Goal: Task Accomplishment & Management: Manage account settings

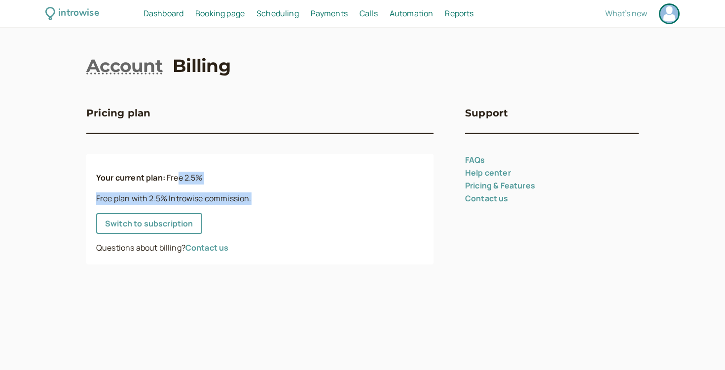
click at [183, 199] on p "Free plan with 2.5% Introwise commission." at bounding box center [260, 198] width 328 height 13
drag, startPoint x: 121, startPoint y: 197, endPoint x: 190, endPoint y: 198, distance: 69.6
click at [190, 198] on p "Free plan with 2.5% Introwise commission." at bounding box center [260, 198] width 328 height 13
click at [167, 16] on span "Dashboard" at bounding box center [164, 13] width 40 height 11
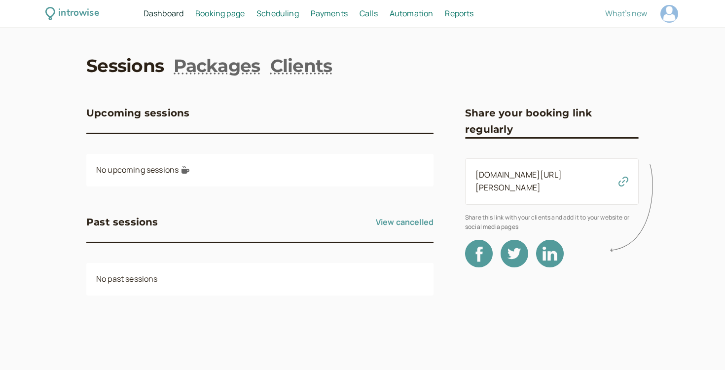
click at [142, 73] on link "Sessions" at bounding box center [124, 65] width 77 height 25
click at [198, 67] on link "Packages" at bounding box center [217, 65] width 86 height 25
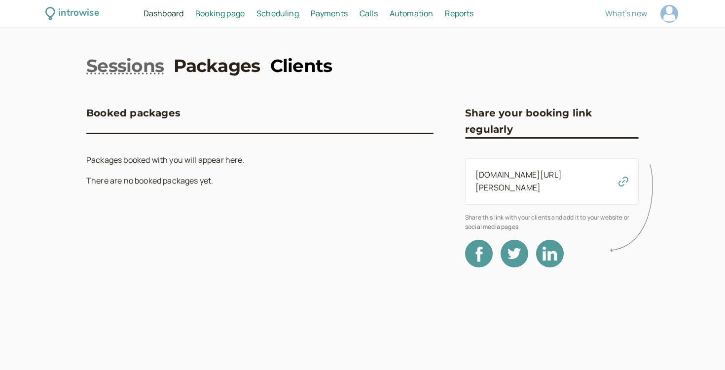
click at [324, 73] on link "Clients" at bounding box center [301, 65] width 62 height 25
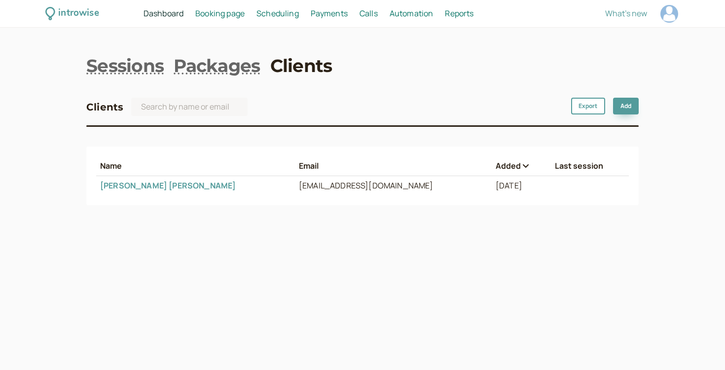
click at [374, 15] on span "Calls" at bounding box center [369, 13] width 18 height 11
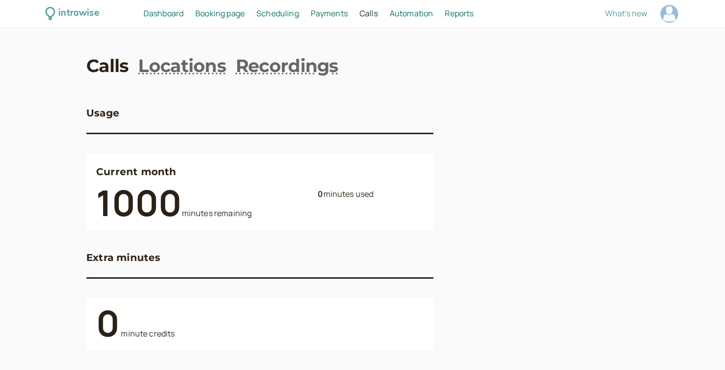
click at [392, 15] on span "Automation" at bounding box center [412, 13] width 44 height 11
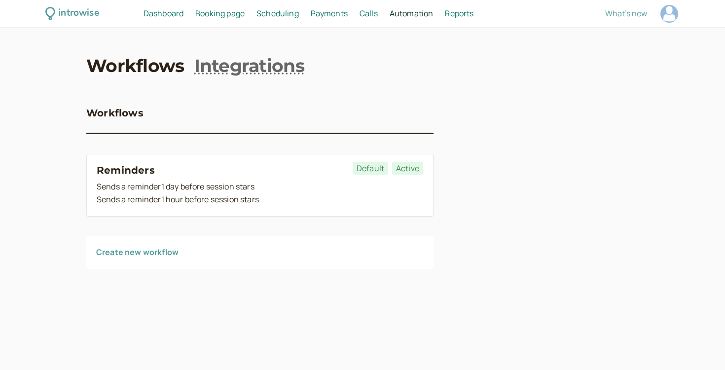
click at [439, 18] on nav "Dashboard Dashboard Booking page Booking Scheduling Scheduling Payments Payment…" at bounding box center [335, 13] width 403 height 13
click at [457, 18] on span "Reports" at bounding box center [459, 13] width 29 height 11
select select "last30Days"
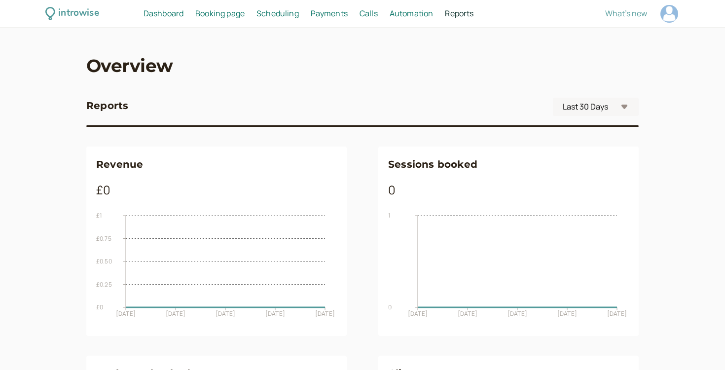
click at [259, 14] on span "Scheduling" at bounding box center [278, 13] width 42 height 11
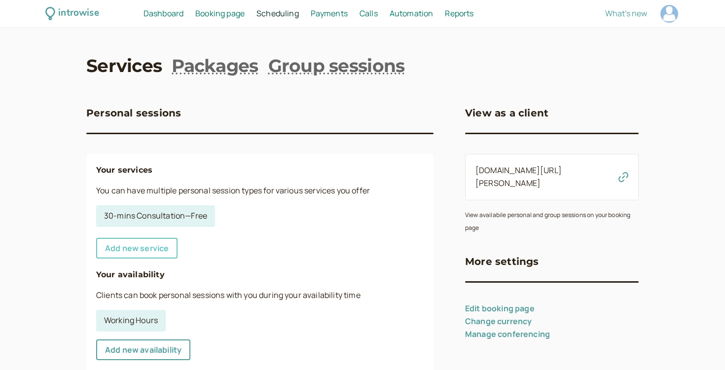
scroll to position [108, 0]
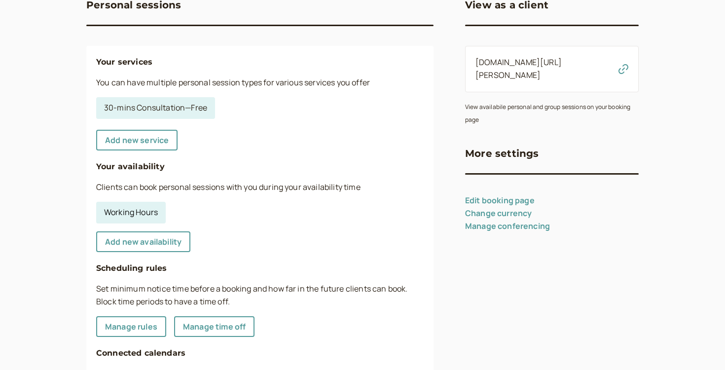
click at [139, 214] on link "Working Hours" at bounding box center [131, 213] width 70 height 22
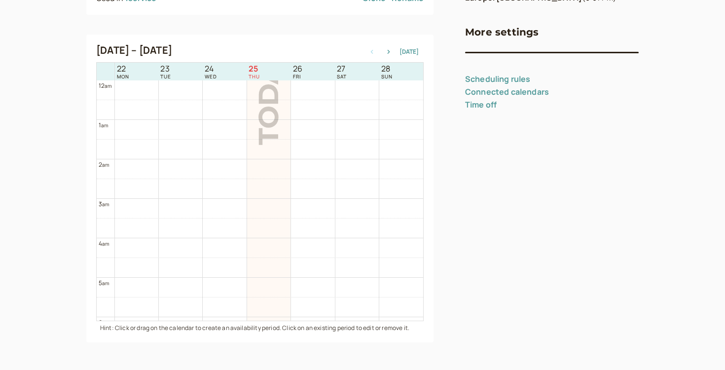
scroll to position [24, 0]
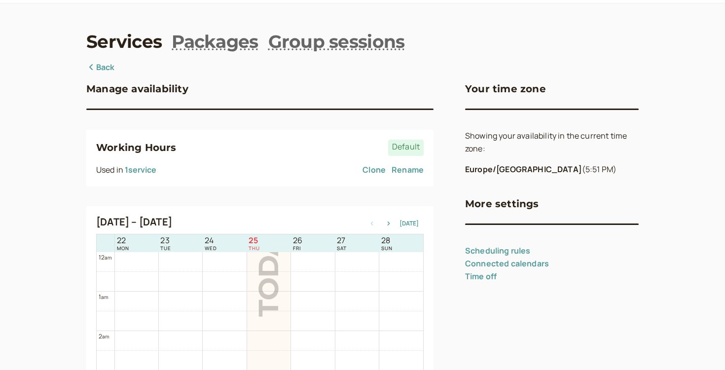
click at [97, 73] on link "Back" at bounding box center [100, 67] width 29 height 13
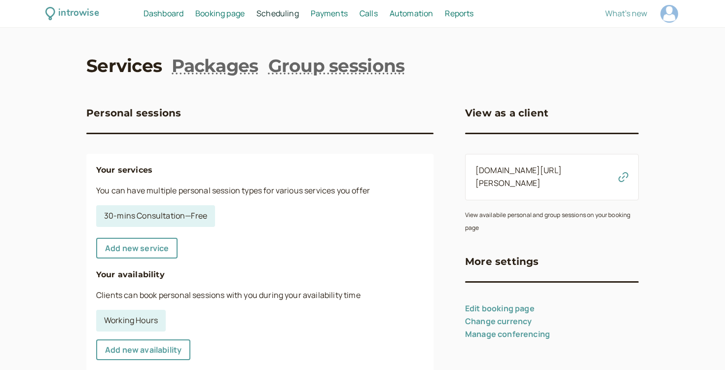
click at [675, 18] on div at bounding box center [670, 14] width 18 height 18
select select "Europe/[GEOGRAPHIC_DATA]"
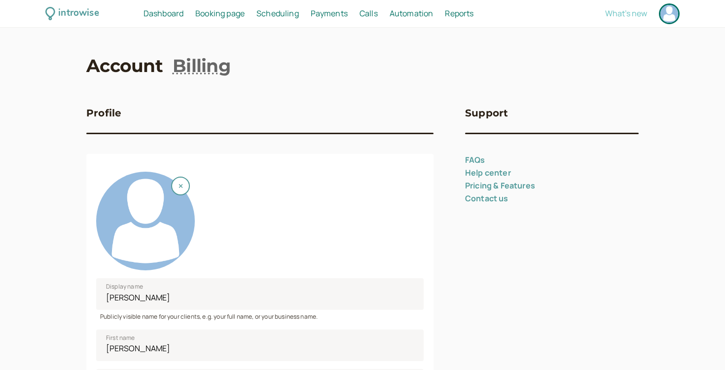
click at [633, 11] on span "What's new" at bounding box center [627, 13] width 42 height 11
click at [491, 188] on link "Pricing & Features" at bounding box center [500, 185] width 70 height 11
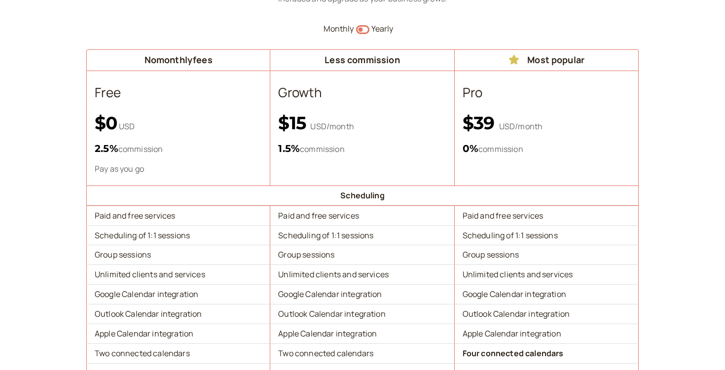
scroll to position [118, 0]
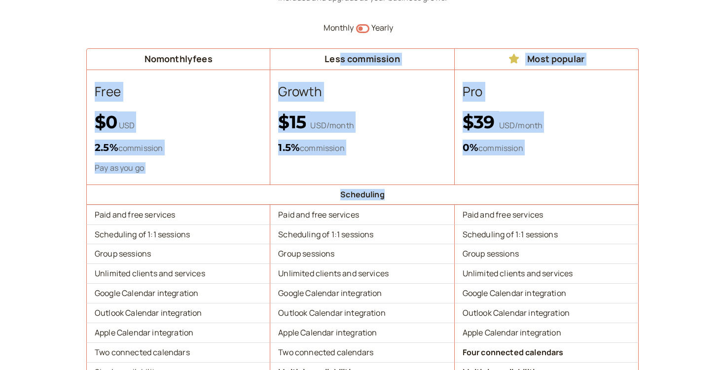
drag, startPoint x: 339, startPoint y: 56, endPoint x: 378, endPoint y: 203, distance: 152.0
click at [378, 203] on td "Scheduling" at bounding box center [362, 195] width 553 height 20
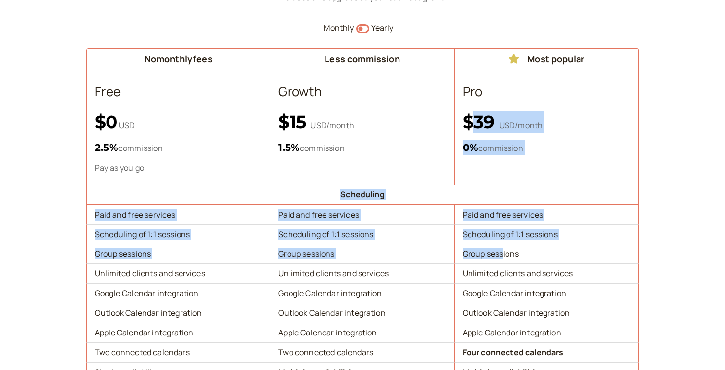
drag, startPoint x: 473, startPoint y: 114, endPoint x: 503, endPoint y: 256, distance: 144.7
click at [504, 219] on td "Paid and free services" at bounding box center [547, 215] width 184 height 20
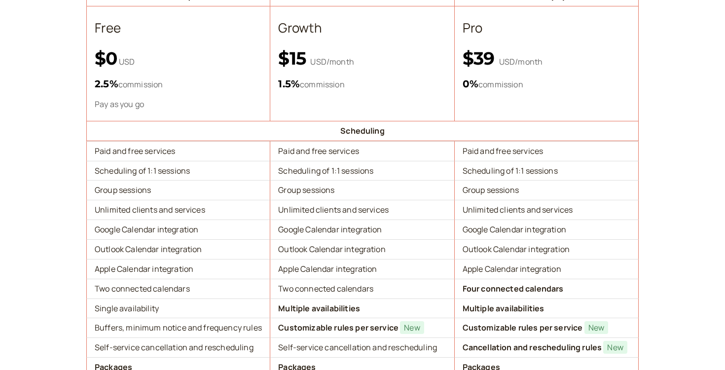
scroll to position [193, 0]
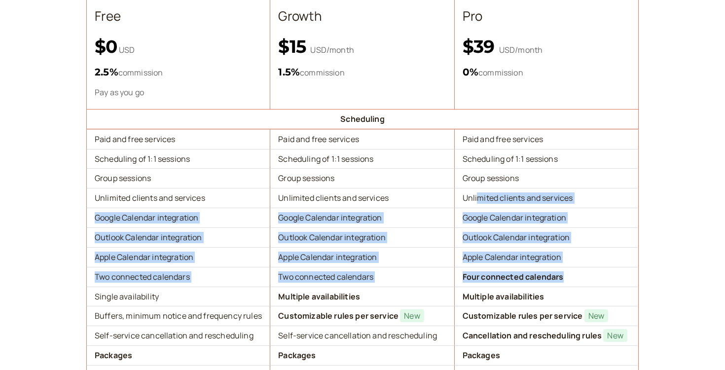
drag, startPoint x: 477, startPoint y: 198, endPoint x: 565, endPoint y: 279, distance: 119.1
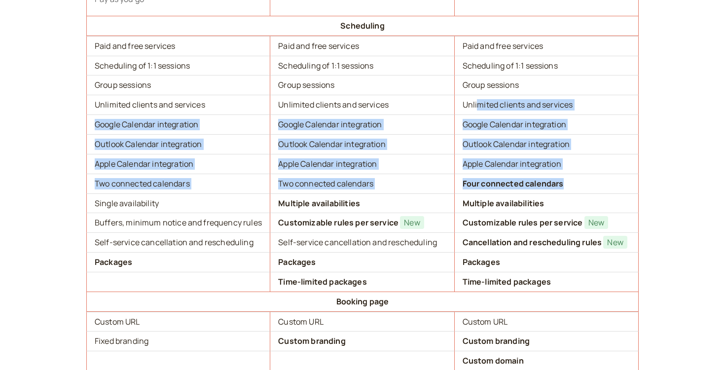
scroll to position [307, 0]
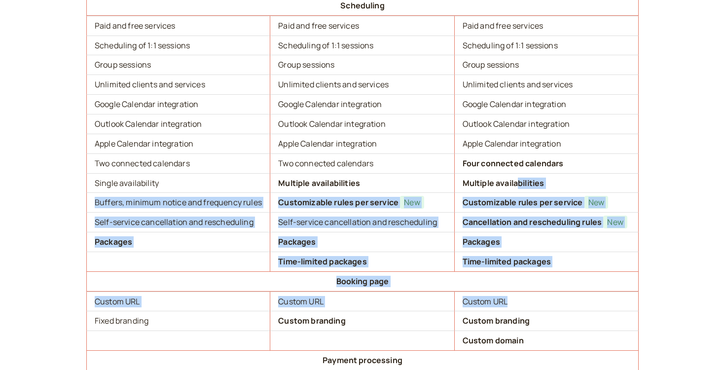
drag, startPoint x: 519, startPoint y: 183, endPoint x: 526, endPoint y: 311, distance: 129.0
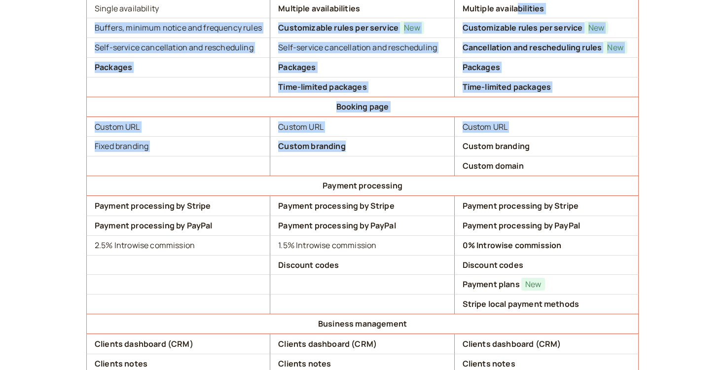
scroll to position [481, 0]
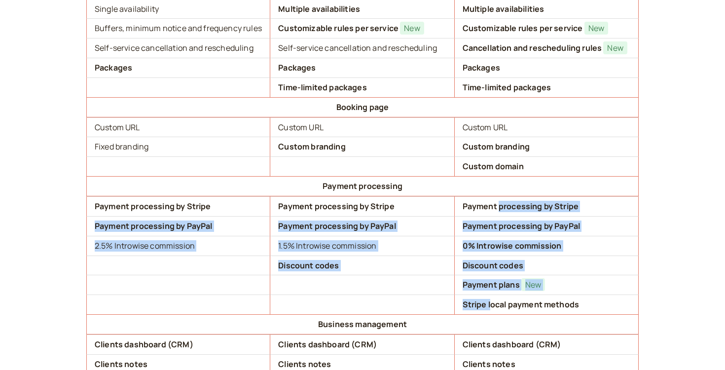
drag, startPoint x: 499, startPoint y: 205, endPoint x: 491, endPoint y: 305, distance: 100.5
click at [491, 305] on tbody "Scheduling Paid and free services Paid and free services Paid and free services…" at bounding box center [362, 315] width 553 height 989
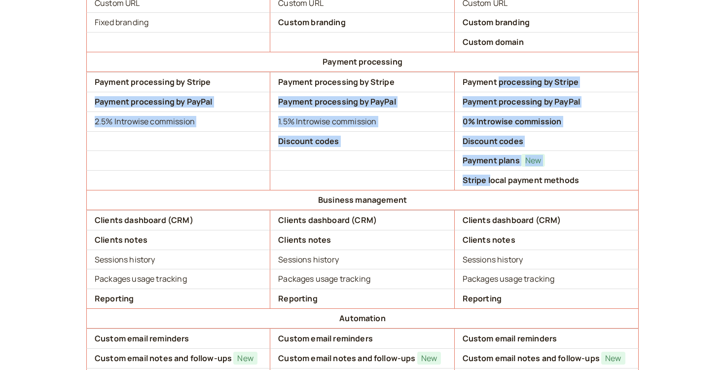
scroll to position [606, 0]
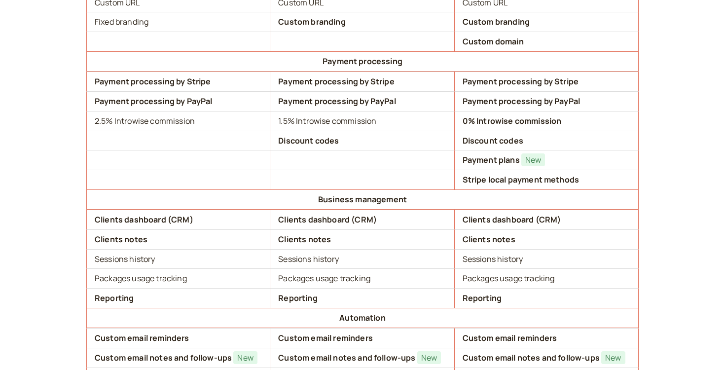
click at [496, 182] on b "Stripe local payment methods" at bounding box center [521, 179] width 116 height 11
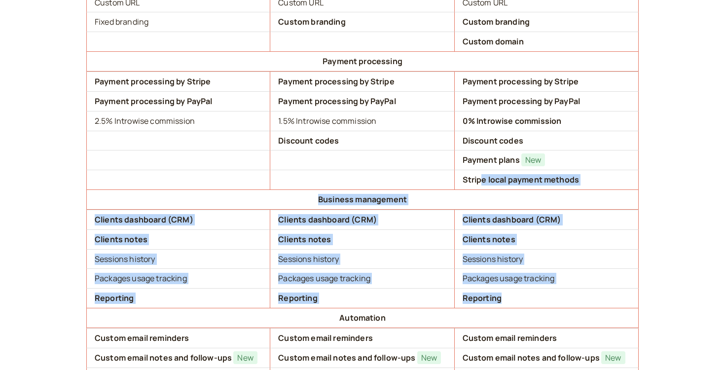
drag, startPoint x: 484, startPoint y: 179, endPoint x: 530, endPoint y: 308, distance: 136.7
click at [530, 308] on tbody "Scheduling Paid and free services Paid and free services Paid and free services…" at bounding box center [362, 190] width 553 height 989
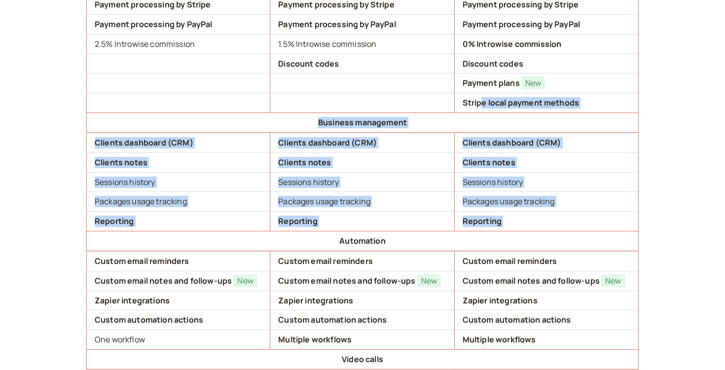
scroll to position [700, 0]
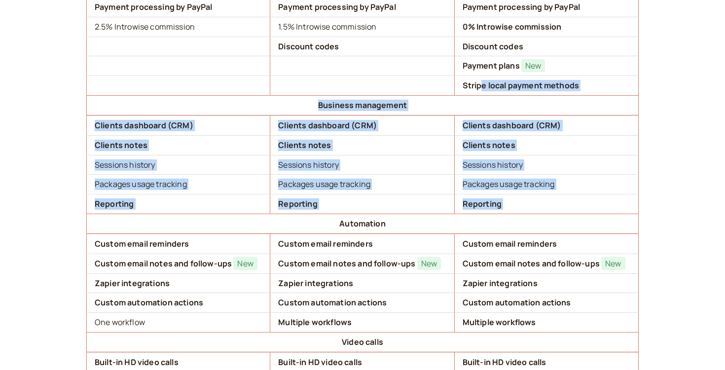
click at [512, 164] on td "Sessions history" at bounding box center [547, 165] width 184 height 20
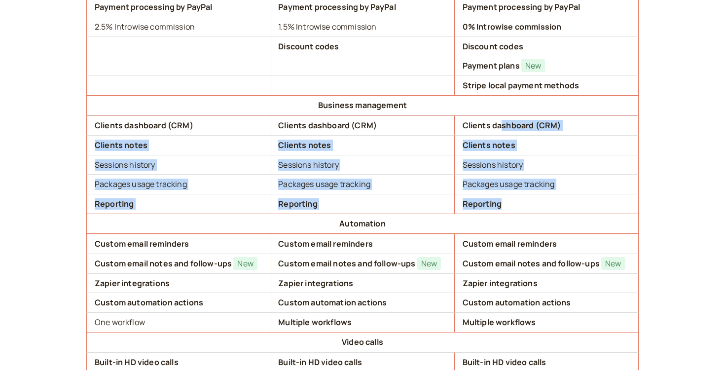
drag, startPoint x: 500, startPoint y: 123, endPoint x: 510, endPoint y: 214, distance: 91.4
click at [510, 214] on tbody "Scheduling Paid and free services Paid and free services Paid and free services…" at bounding box center [362, 96] width 553 height 989
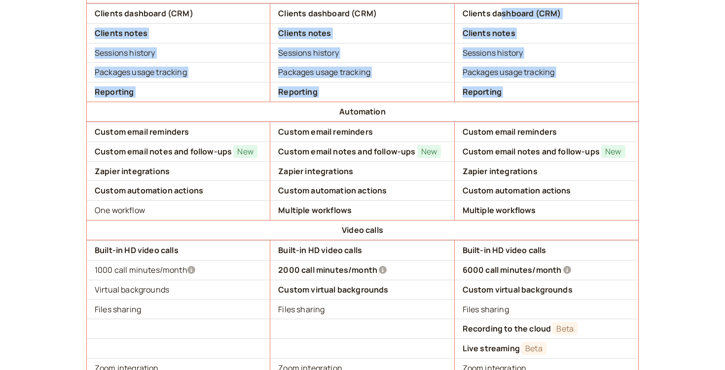
scroll to position [813, 0]
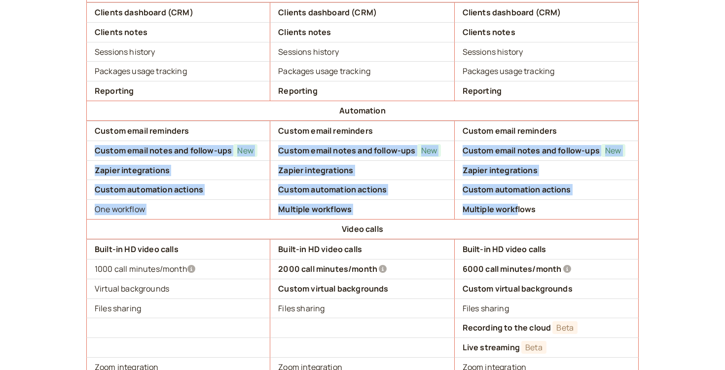
drag, startPoint x: 510, startPoint y: 139, endPoint x: 518, endPoint y: 212, distance: 74.0
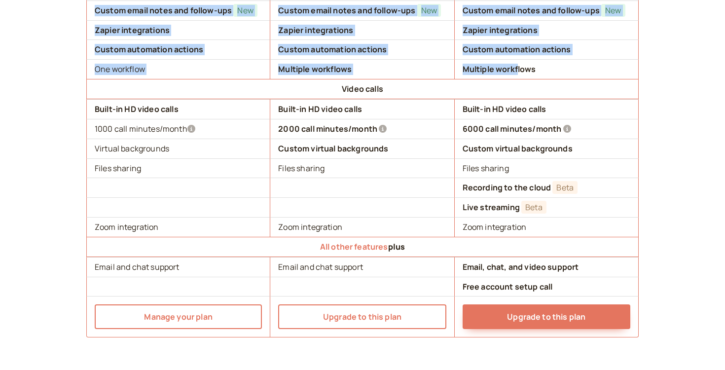
scroll to position [954, 0]
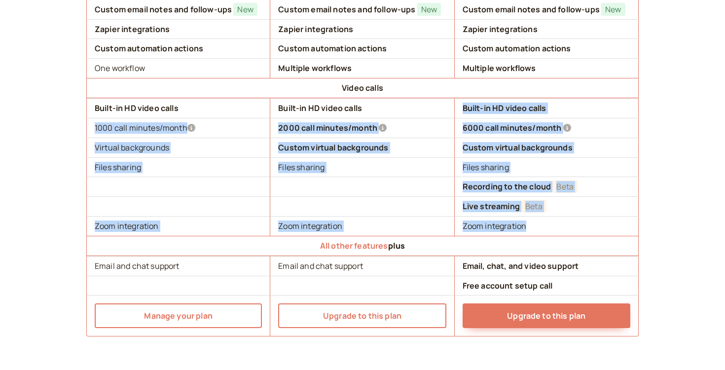
drag, startPoint x: 513, startPoint y: 99, endPoint x: 536, endPoint y: 231, distance: 134.2
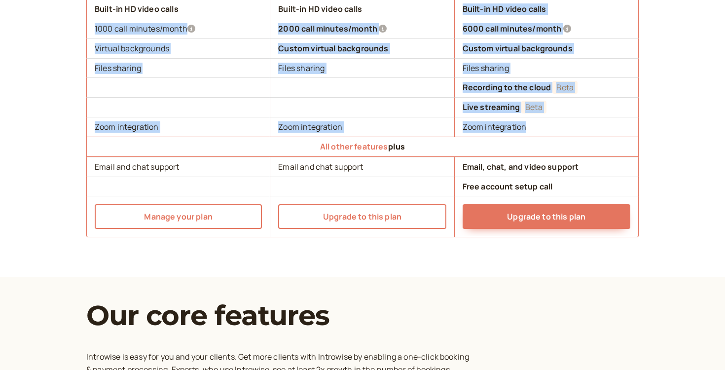
scroll to position [1088, 0]
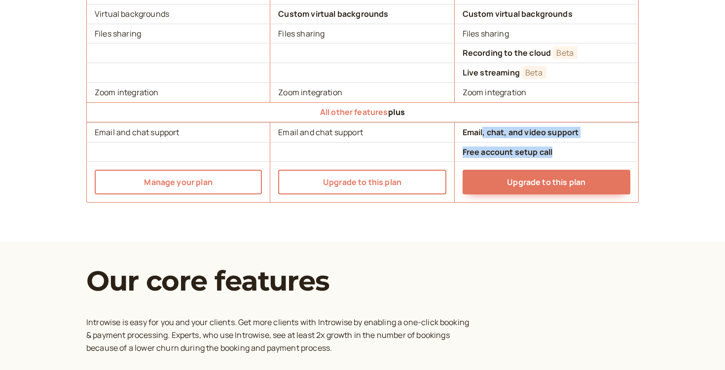
drag, startPoint x: 483, startPoint y: 131, endPoint x: 564, endPoint y: 152, distance: 84.3
click at [564, 152] on td "Free account setup call" at bounding box center [547, 152] width 184 height 20
drag, startPoint x: 558, startPoint y: 152, endPoint x: 463, endPoint y: 122, distance: 99.0
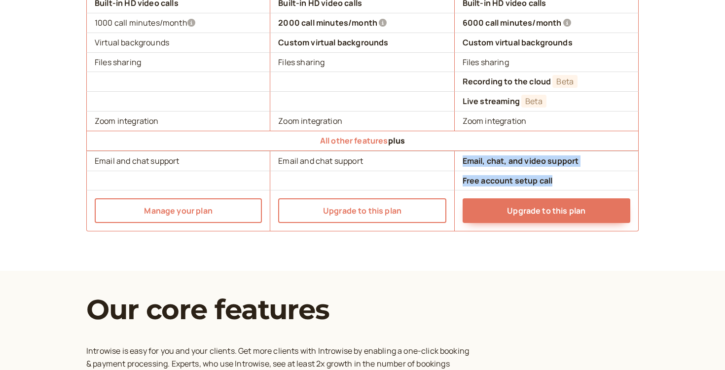
scroll to position [1059, 0]
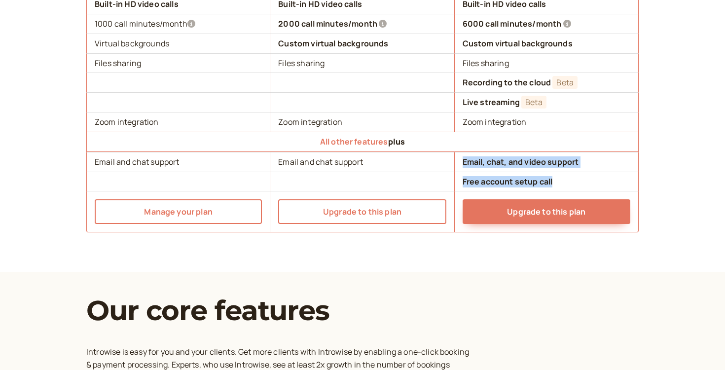
click at [496, 185] on b "Free account setup call" at bounding box center [508, 181] width 90 height 11
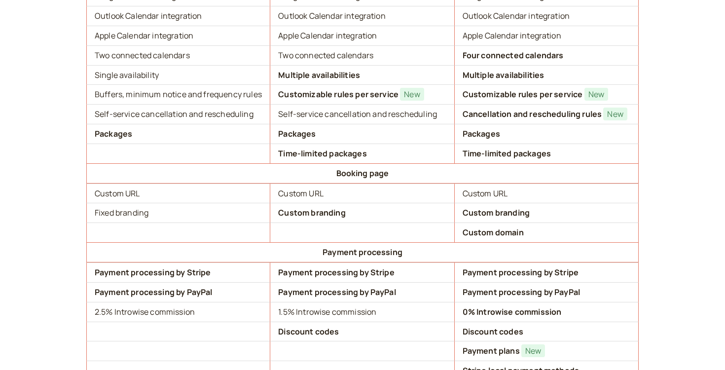
scroll to position [414, 0]
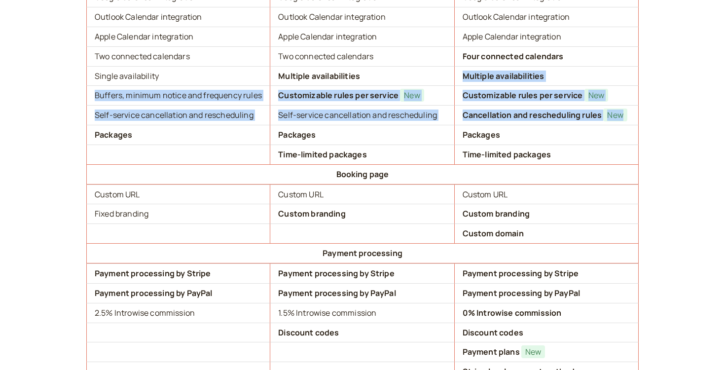
drag, startPoint x: 492, startPoint y: 76, endPoint x: 494, endPoint y: 123, distance: 46.9
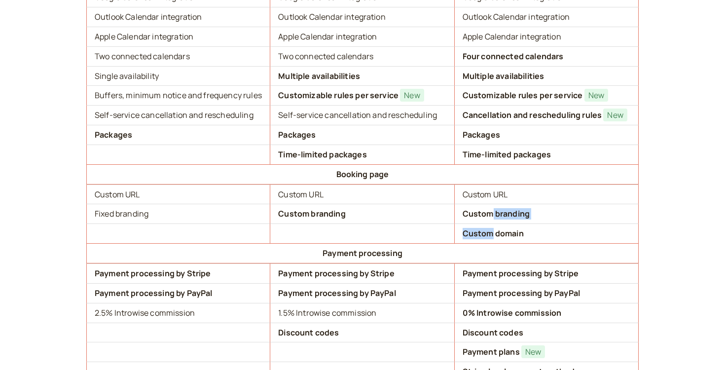
drag, startPoint x: 493, startPoint y: 209, endPoint x: 494, endPoint y: 238, distance: 29.1
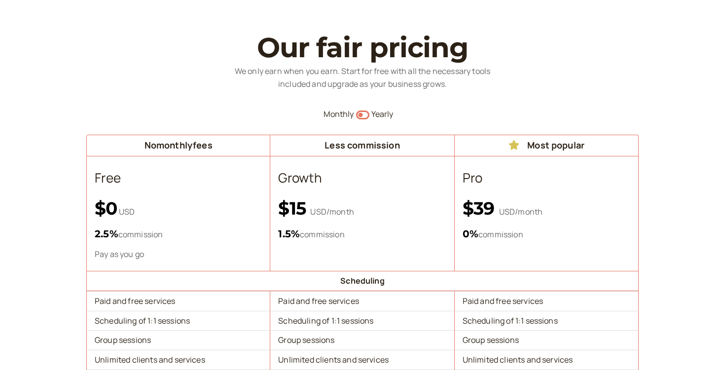
scroll to position [0, 0]
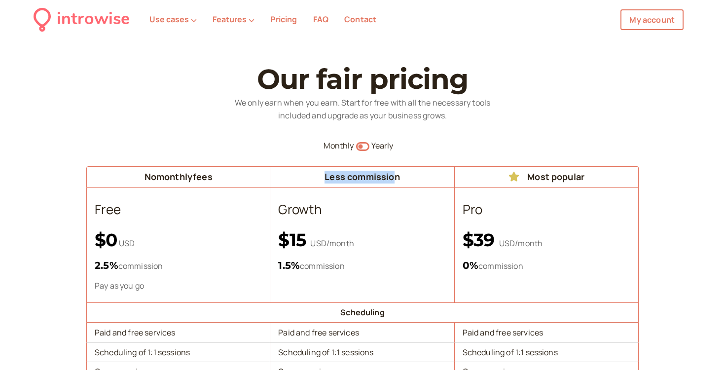
drag, startPoint x: 321, startPoint y: 181, endPoint x: 398, endPoint y: 180, distance: 76.5
click at [398, 180] on div "Less commission" at bounding box center [362, 177] width 176 height 13
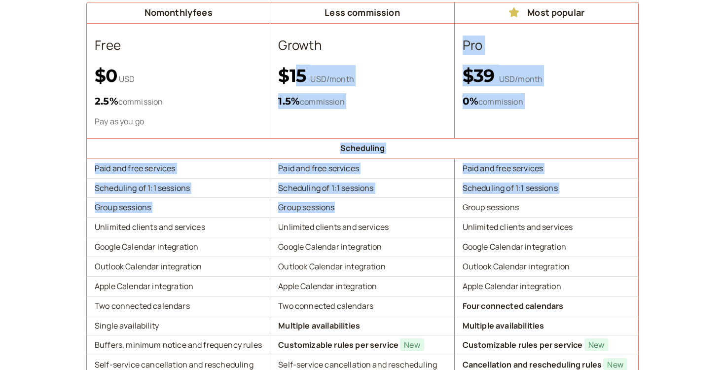
drag, startPoint x: 306, startPoint y: 77, endPoint x: 387, endPoint y: 221, distance: 164.8
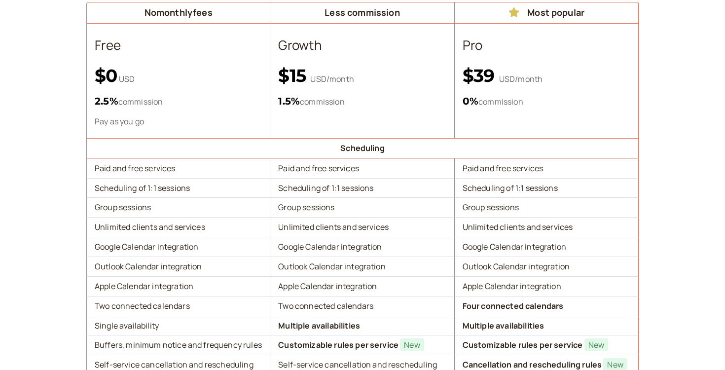
click at [389, 291] on td "Apple Calendar integration" at bounding box center [362, 286] width 184 height 20
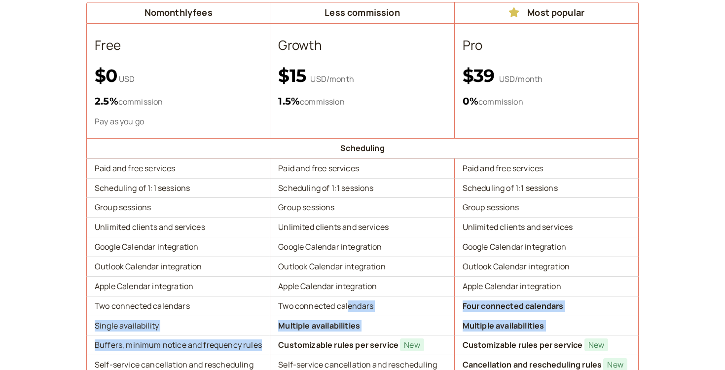
drag, startPoint x: 349, startPoint y: 304, endPoint x: 350, endPoint y: 341, distance: 36.5
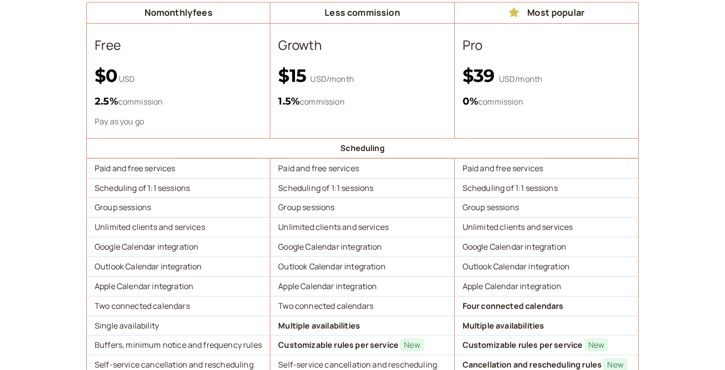
click at [319, 284] on td "Apple Calendar integration" at bounding box center [362, 286] width 184 height 20
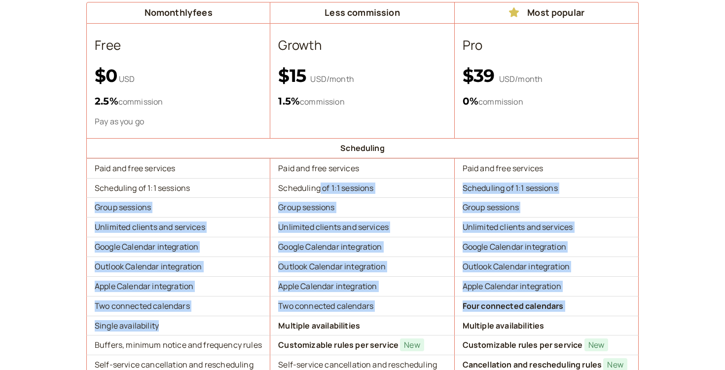
drag, startPoint x: 320, startPoint y: 244, endPoint x: 327, endPoint y: 323, distance: 79.3
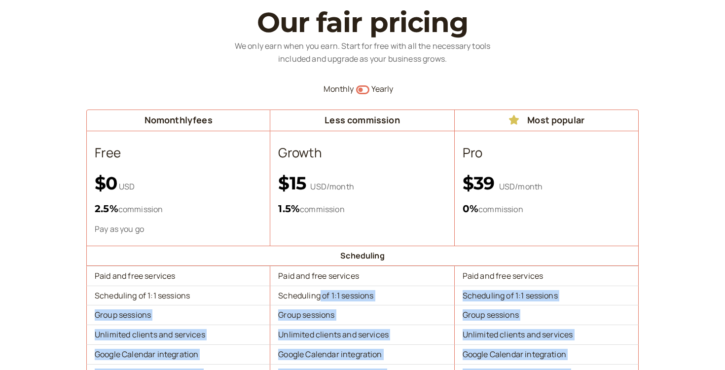
scroll to position [0, 0]
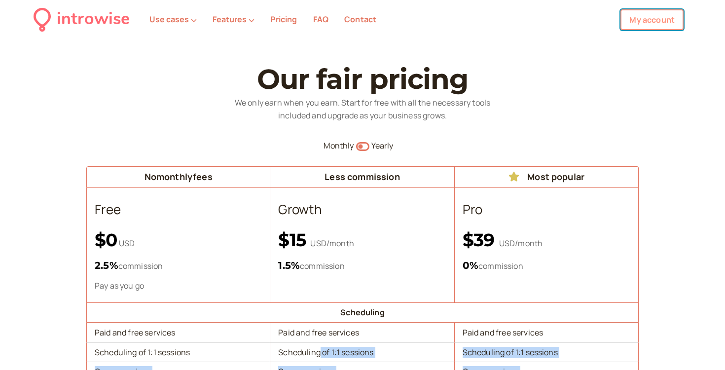
click at [658, 19] on link "My account" at bounding box center [652, 19] width 63 height 21
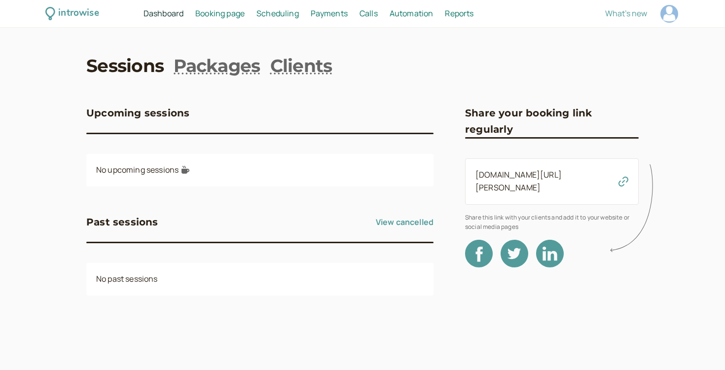
click at [517, 177] on link "introwise.com/ellie-bullock" at bounding box center [519, 181] width 86 height 24
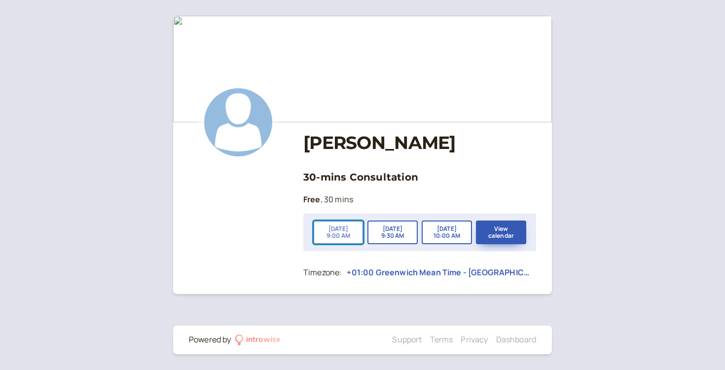
click at [345, 230] on button "Sep 26 9:00 AM" at bounding box center [338, 233] width 50 height 24
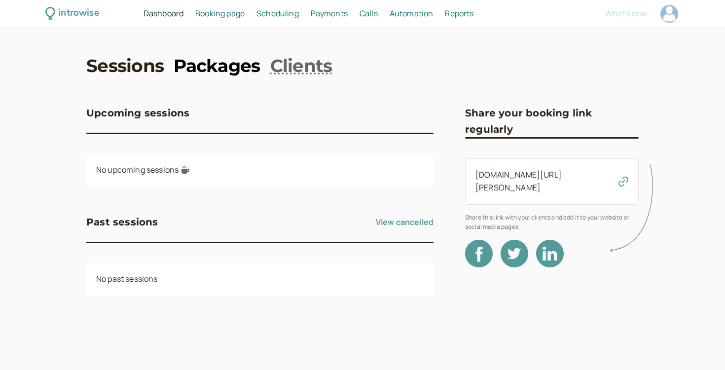
click at [219, 72] on link "Packages" at bounding box center [217, 65] width 86 height 25
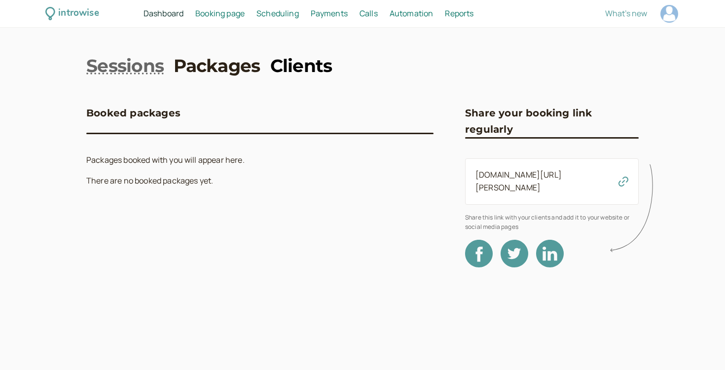
click at [296, 62] on link "Clients" at bounding box center [301, 65] width 62 height 25
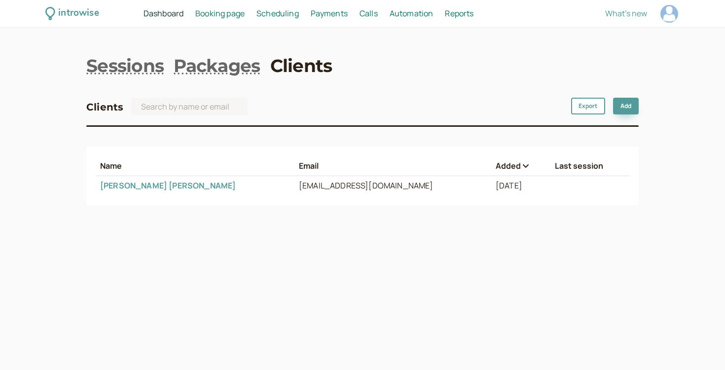
click at [329, 12] on span "Payments" at bounding box center [329, 13] width 37 height 11
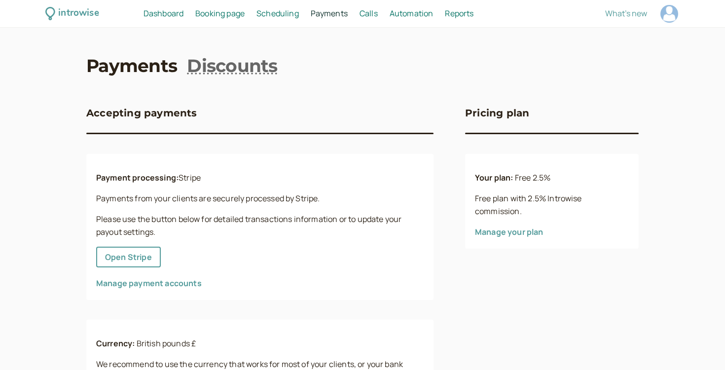
click at [282, 17] on span "Scheduling" at bounding box center [278, 13] width 42 height 11
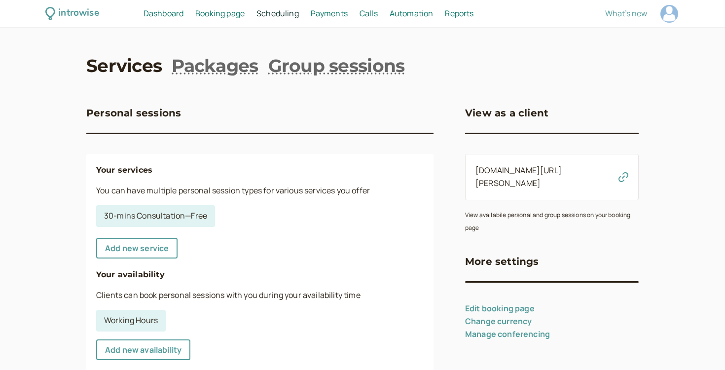
click at [215, 12] on span "Booking page" at bounding box center [219, 13] width 49 height 11
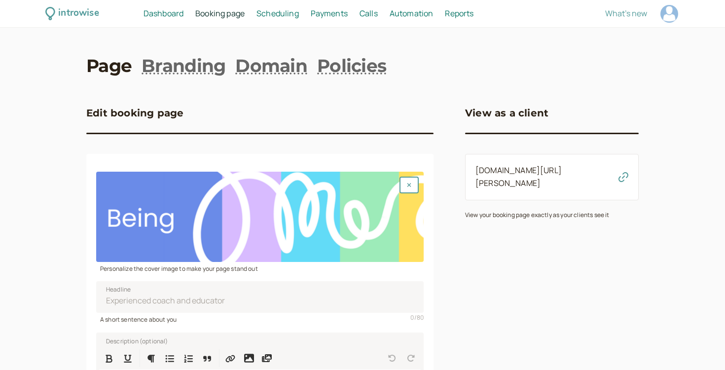
click at [172, 17] on span "Dashboard" at bounding box center [164, 13] width 40 height 11
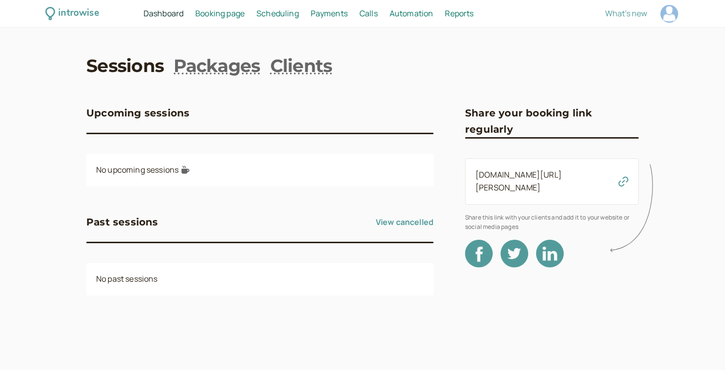
click at [225, 19] on link "Booking page Booking" at bounding box center [219, 13] width 49 height 13
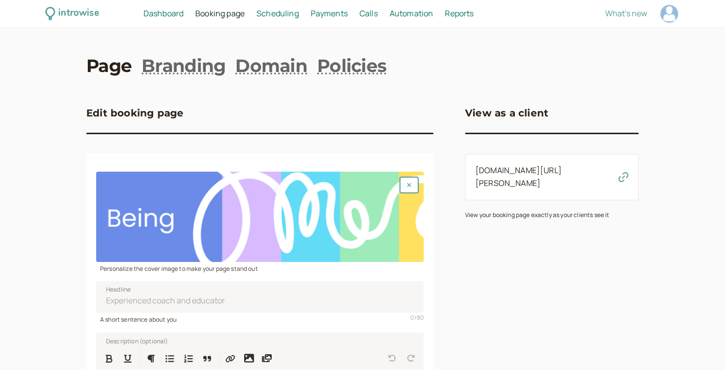
click at [296, 13] on span "Scheduling" at bounding box center [278, 13] width 42 height 11
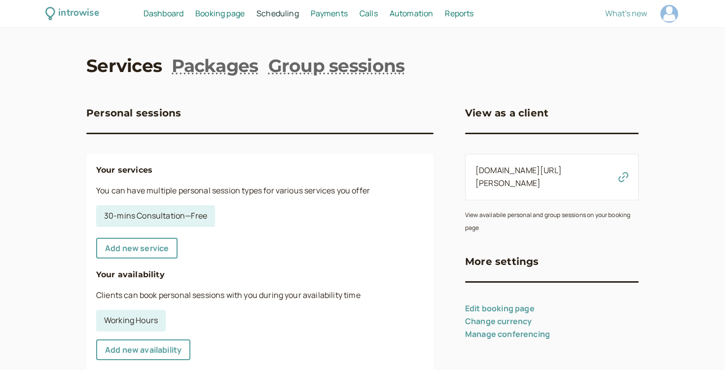
click at [331, 10] on span "Payments" at bounding box center [329, 13] width 37 height 11
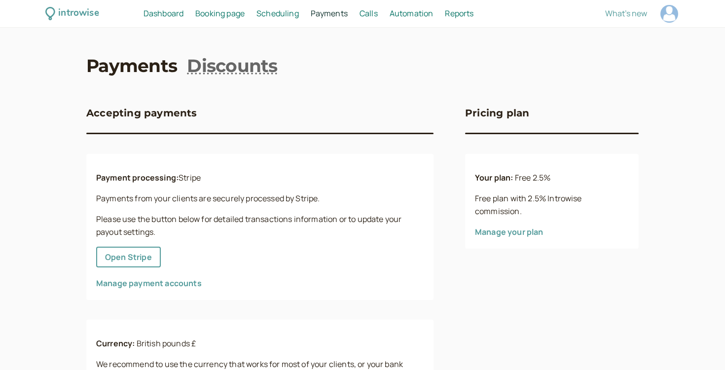
click at [374, 16] on span "Calls" at bounding box center [369, 13] width 18 height 11
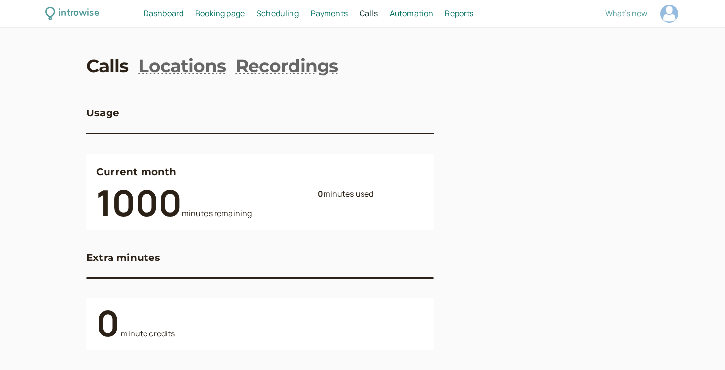
click at [399, 16] on span "Automation" at bounding box center [412, 13] width 44 height 11
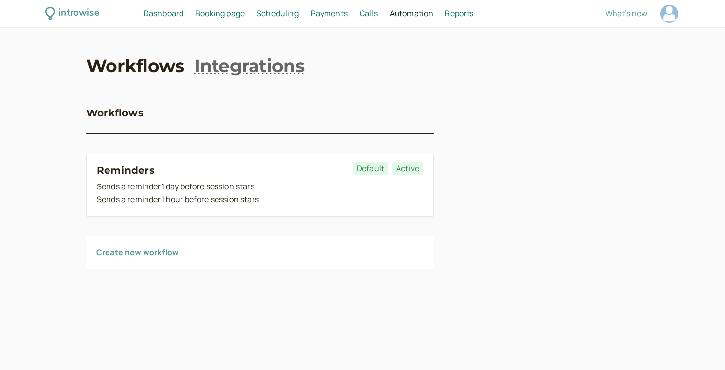
click at [472, 11] on span "Reports" at bounding box center [459, 13] width 29 height 11
select select "last30Days"
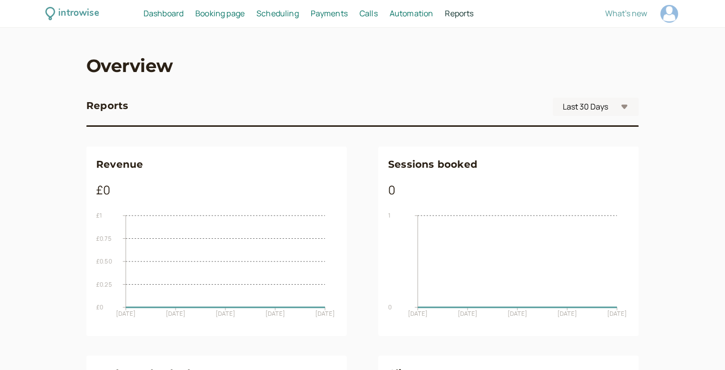
click at [675, 9] on div at bounding box center [670, 14] width 18 height 18
select select "Europe/[GEOGRAPHIC_DATA]"
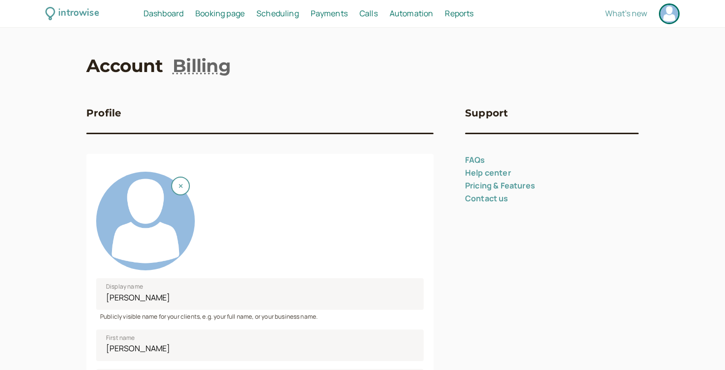
click at [168, 17] on span "Dashboard" at bounding box center [164, 13] width 40 height 11
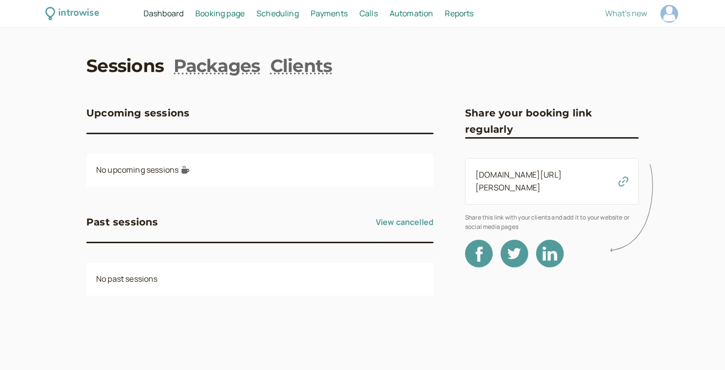
click at [212, 16] on span "Booking page" at bounding box center [219, 13] width 49 height 11
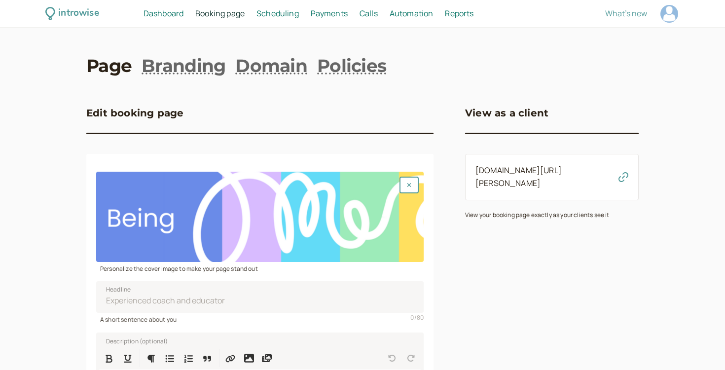
click at [265, 14] on span "Scheduling" at bounding box center [278, 13] width 42 height 11
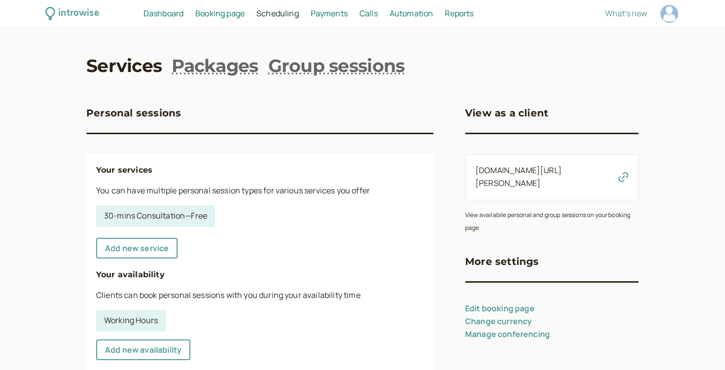
click at [419, 16] on span "Automation" at bounding box center [412, 13] width 44 height 11
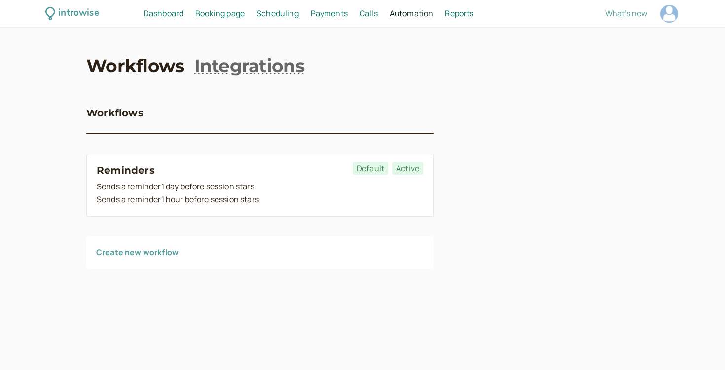
click at [278, 16] on span "Scheduling" at bounding box center [278, 13] width 42 height 11
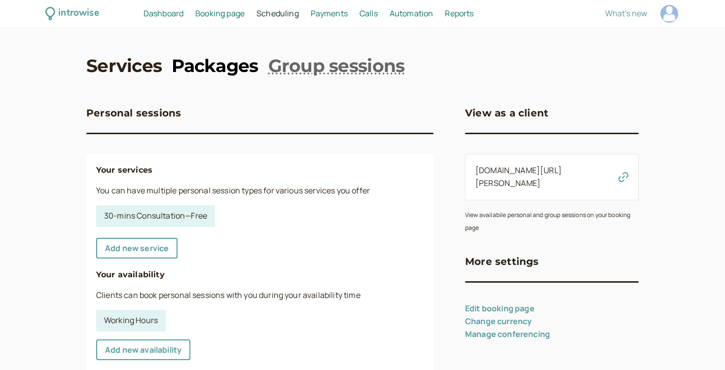
click at [184, 69] on link "Packages" at bounding box center [215, 65] width 86 height 25
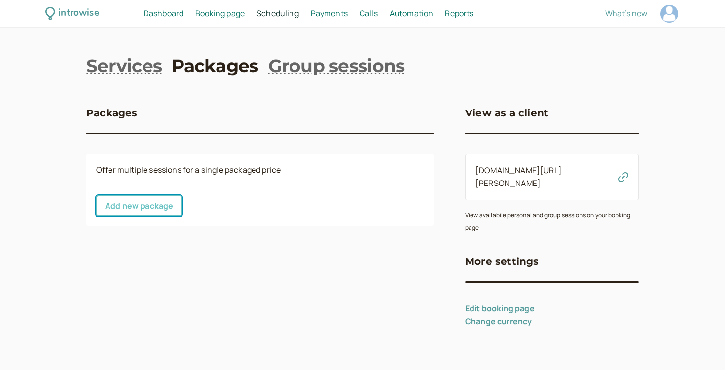
click at [150, 203] on link "Add new package" at bounding box center [139, 205] width 86 height 21
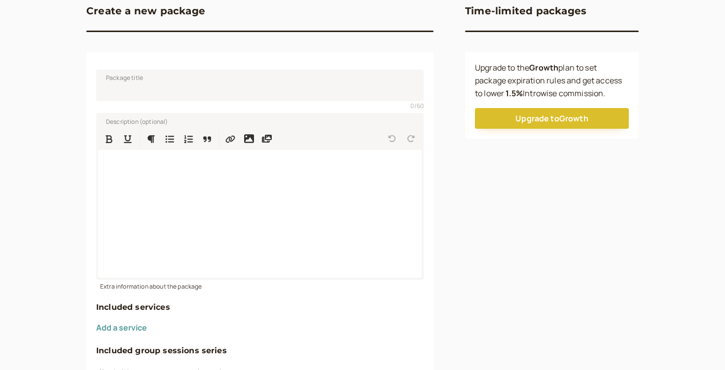
scroll to position [103, 0]
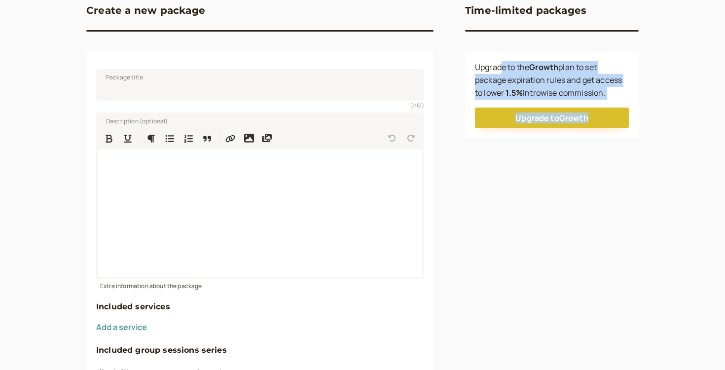
drag, startPoint x: 502, startPoint y: 63, endPoint x: 531, endPoint y: 130, distance: 73.0
click at [531, 131] on div "Upgrade to the Growth plan to set package expiration rules and get access to lo…" at bounding box center [552, 94] width 174 height 87
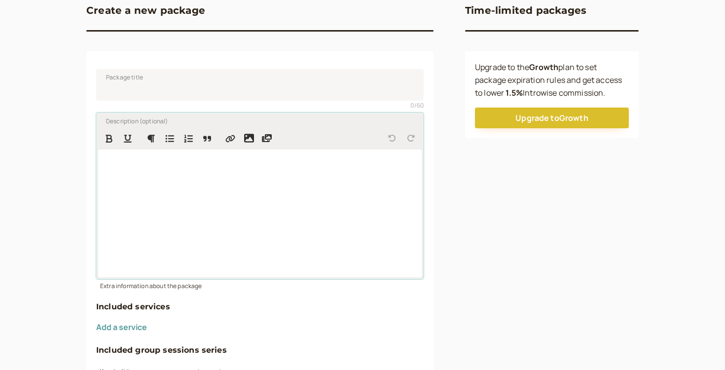
click at [379, 214] on div at bounding box center [260, 214] width 324 height 128
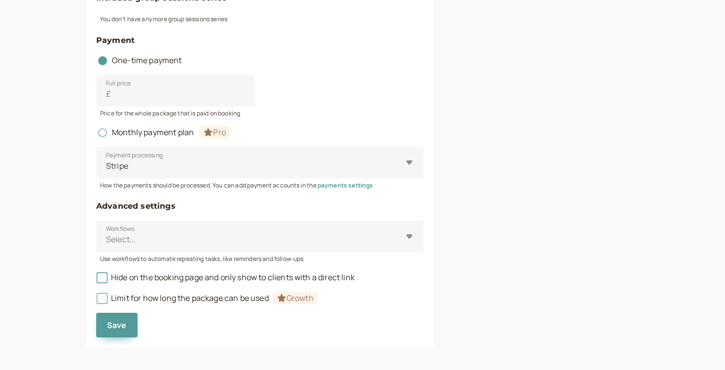
scroll to position [460, 0]
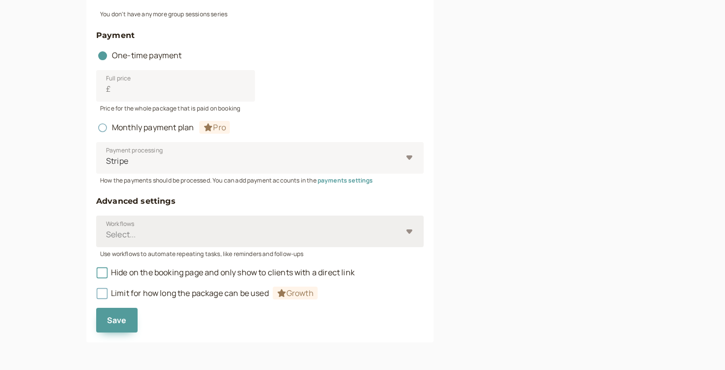
click at [209, 227] on div "Select..." at bounding box center [254, 235] width 297 height 18
click at [107, 229] on input "Workflows Select..." at bounding box center [105, 234] width 1 height 11
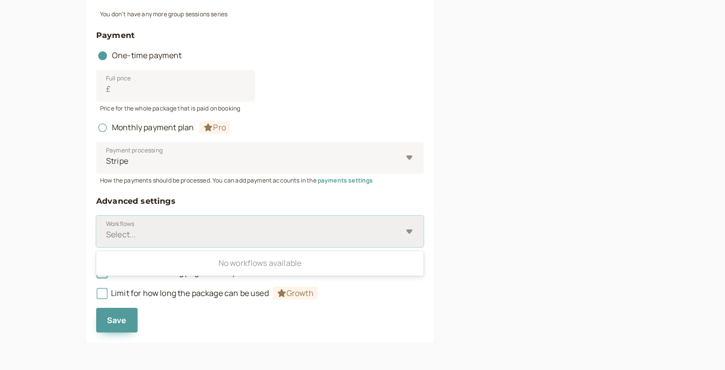
click at [209, 227] on div "Select..." at bounding box center [254, 235] width 297 height 18
click at [107, 229] on input "Workflows Use Up and Down to choose options, press Enter to select the currentl…" at bounding box center [105, 234] width 1 height 11
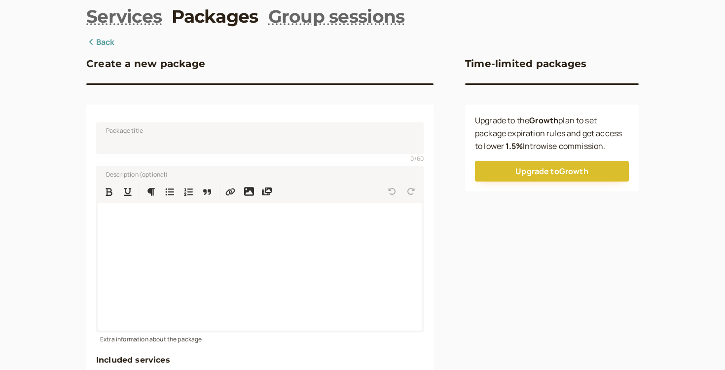
scroll to position [15, 0]
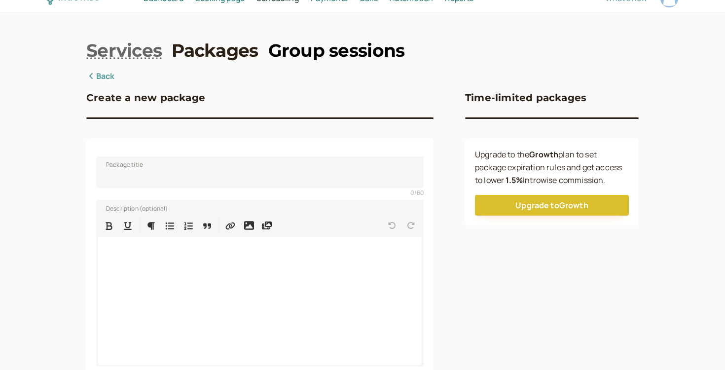
click at [314, 59] on link "Group sessions" at bounding box center [336, 50] width 137 height 25
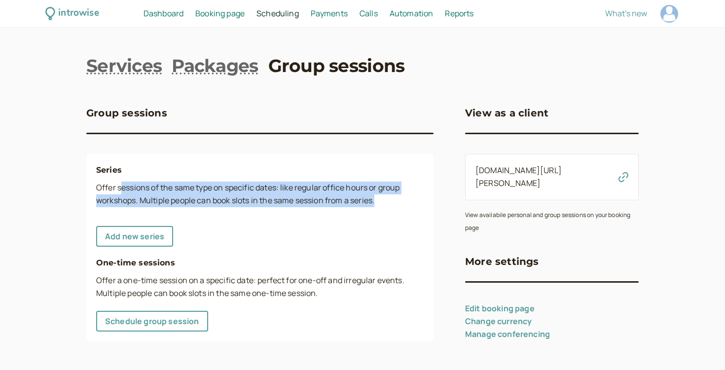
drag, startPoint x: 119, startPoint y: 188, endPoint x: 228, endPoint y: 216, distance: 111.8
click at [228, 216] on div "Series Offer sessions of the same type on specific dates: like regular office h…" at bounding box center [259, 247] width 347 height 187
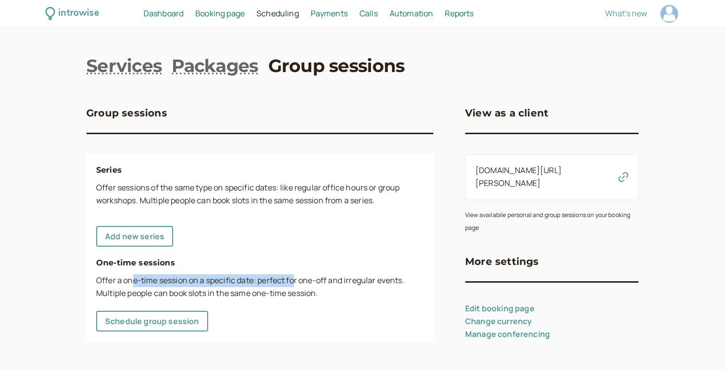
drag, startPoint x: 132, startPoint y: 282, endPoint x: 296, endPoint y: 287, distance: 163.9
click at [296, 287] on p "Offer a one-time session on a specific date: perfect for one-off and irregular …" at bounding box center [260, 287] width 328 height 26
click at [294, 289] on p "Offer a one-time session on a specific date: perfect for one-off and irregular …" at bounding box center [260, 287] width 328 height 26
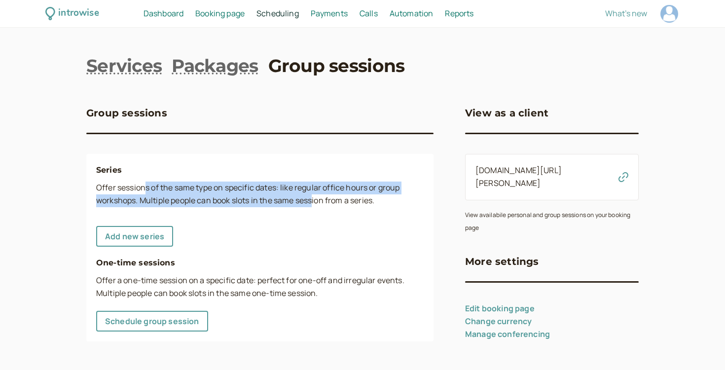
drag, startPoint x: 144, startPoint y: 190, endPoint x: 314, endPoint y: 200, distance: 171.1
click at [314, 200] on p "Offer sessions of the same type on specific dates: like regular office hours or…" at bounding box center [260, 195] width 328 height 26
click at [139, 242] on link "Add new series" at bounding box center [134, 236] width 77 height 21
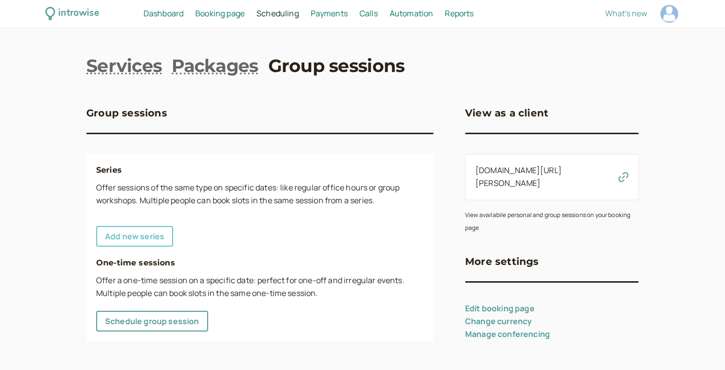
select select "30"
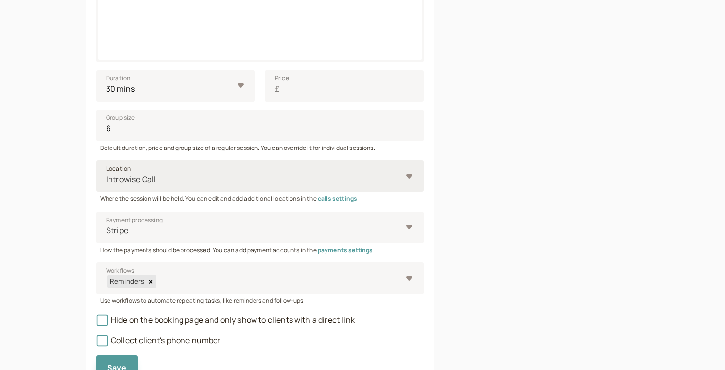
scroll to position [367, 0]
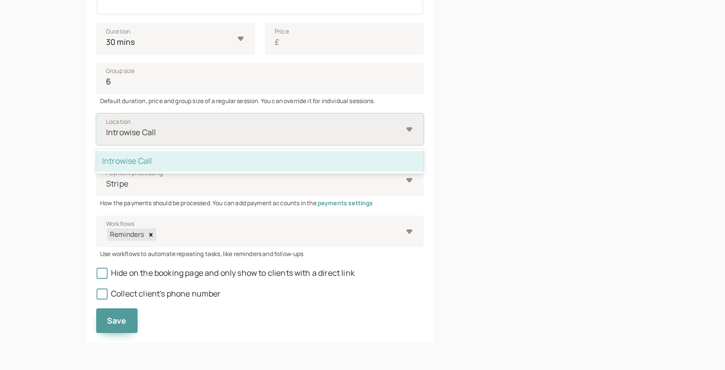
click at [162, 124] on div "Introwise Call" at bounding box center [254, 132] width 297 height 18
click at [107, 127] on input "Location option Introwise Call selected, 1 of 1. 1 result available. Use Up and…" at bounding box center [105, 132] width 1 height 11
click at [162, 124] on div "Introwise Call" at bounding box center [254, 132] width 297 height 18
click at [107, 127] on input "Location option Introwise Call selected, 1 of 1. 1 result available. Use Up and…" at bounding box center [105, 132] width 1 height 11
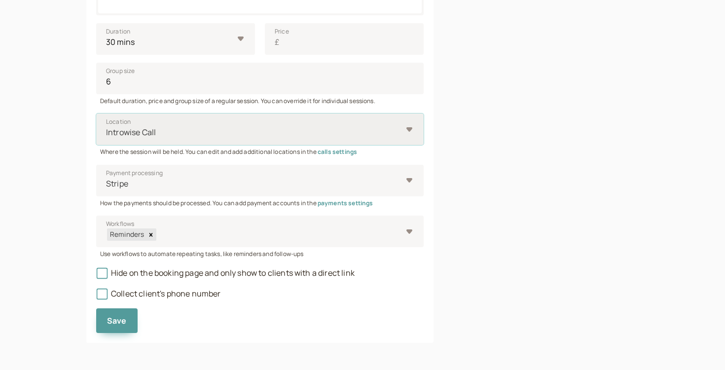
click at [168, 140] on div "Introwise Call" at bounding box center [254, 132] width 297 height 18
click at [107, 138] on input "Location Select is focused ,type to refine list, press Down to open the menu, I…" at bounding box center [105, 132] width 1 height 11
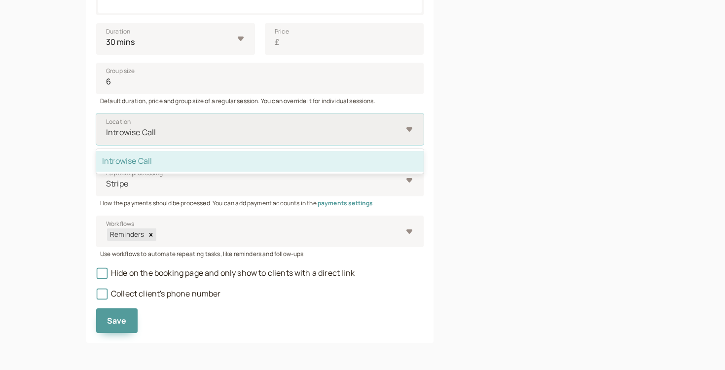
click at [168, 140] on div "Introwise Call" at bounding box center [254, 132] width 297 height 18
click at [107, 138] on input "Location option Introwise Call selected, 1 of 1. 1 result available. Use Up and…" at bounding box center [105, 132] width 1 height 11
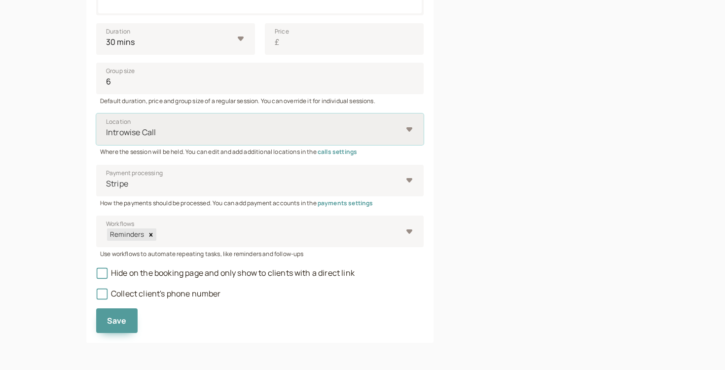
click at [245, 139] on div "Introwise Call" at bounding box center [254, 132] width 297 height 18
click at [107, 138] on input "Location Select is focused ,type to refine list, press Down to open the menu, I…" at bounding box center [105, 132] width 1 height 11
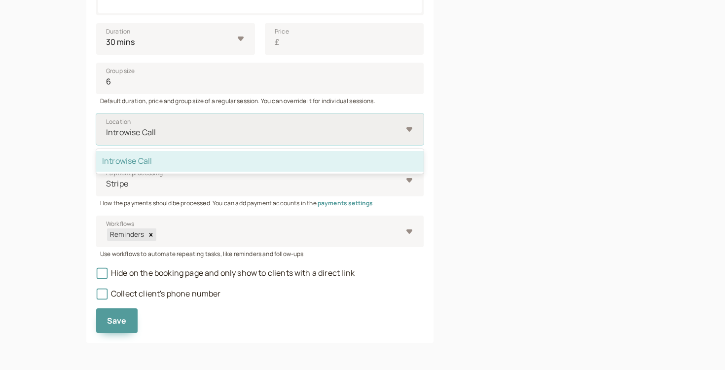
click at [245, 139] on div "Introwise Call" at bounding box center [254, 132] width 297 height 18
click at [107, 138] on input "Location option Introwise Call selected, 1 of 1. 1 result available. Use Up and…" at bounding box center [105, 132] width 1 height 11
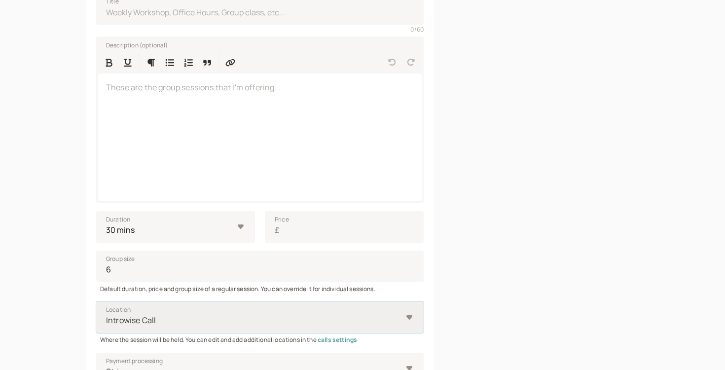
scroll to position [33, 0]
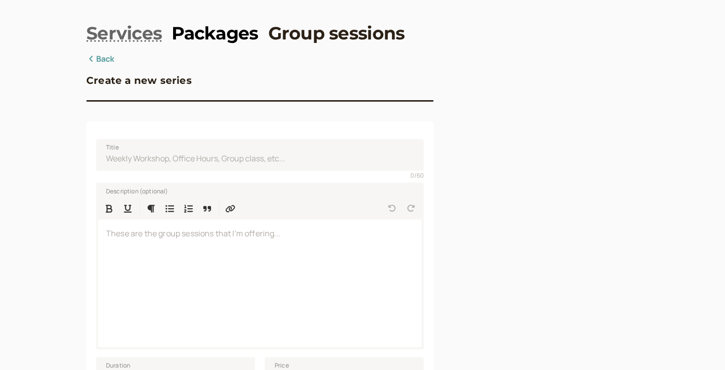
click at [182, 37] on link "Packages" at bounding box center [215, 33] width 86 height 25
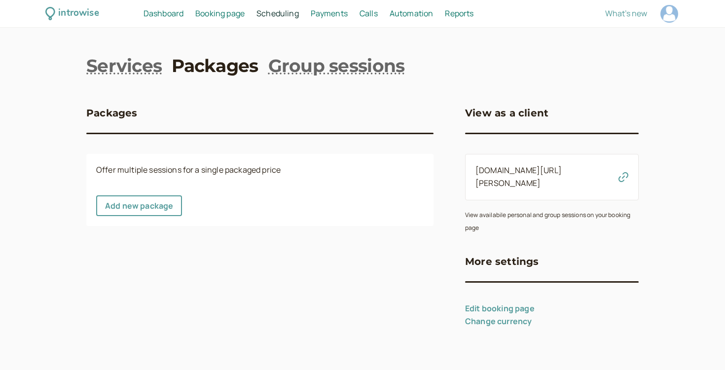
click at [152, 184] on div "Offer multiple sessions for a single packaged price Add new package" at bounding box center [259, 190] width 347 height 72
click at [149, 212] on link "Add new package" at bounding box center [139, 205] width 86 height 21
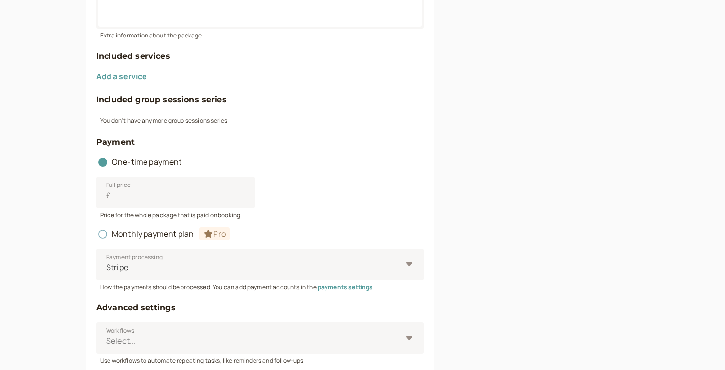
scroll to position [460, 0]
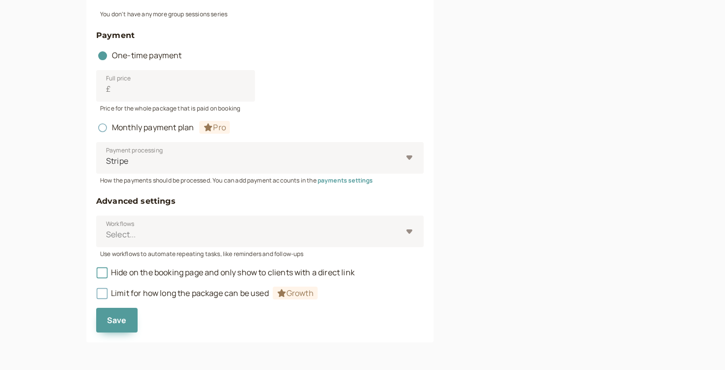
click at [155, 131] on span "Monthly payment plan Pro" at bounding box center [163, 127] width 134 height 11
click at [155, 128] on span "Monthly payment plan Pro" at bounding box center [163, 127] width 134 height 11
click at [116, 128] on span "Monthly payment plan Pro" at bounding box center [163, 127] width 134 height 11
click at [103, 127] on circle at bounding box center [103, 128] width 6 height 6
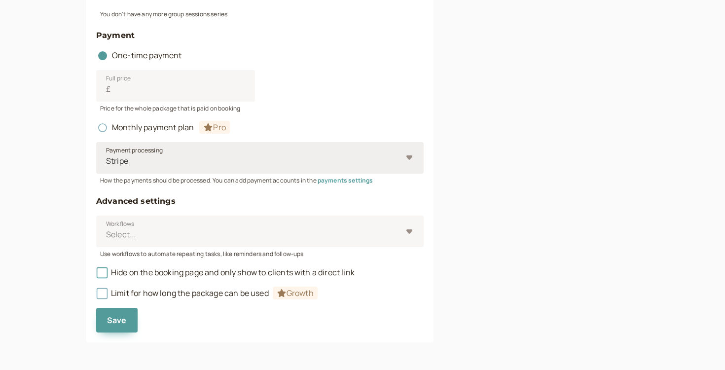
click at [142, 152] on span "Payment processing" at bounding box center [134, 151] width 57 height 10
click at [107, 155] on input "Payment processing Stripe" at bounding box center [105, 160] width 1 height 11
click at [156, 223] on div "Select..." at bounding box center [260, 232] width 328 height 32
click at [107, 229] on input "Workflows Select..." at bounding box center [105, 234] width 1 height 11
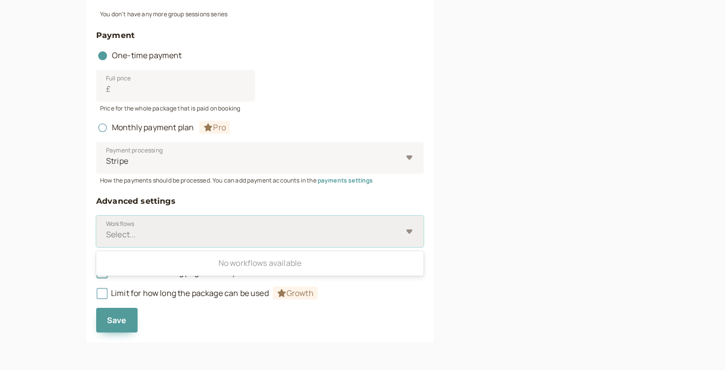
click at [156, 223] on div "Select..." at bounding box center [260, 232] width 328 height 32
click at [107, 229] on input "Workflows Use Up and Down to choose options, press Enter to select the currentl…" at bounding box center [105, 234] width 1 height 11
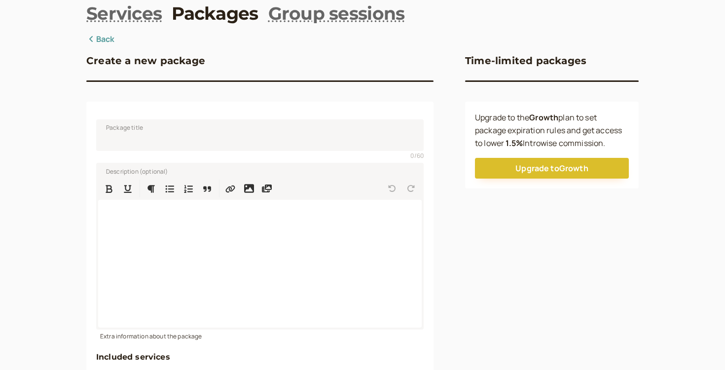
scroll to position [34, 0]
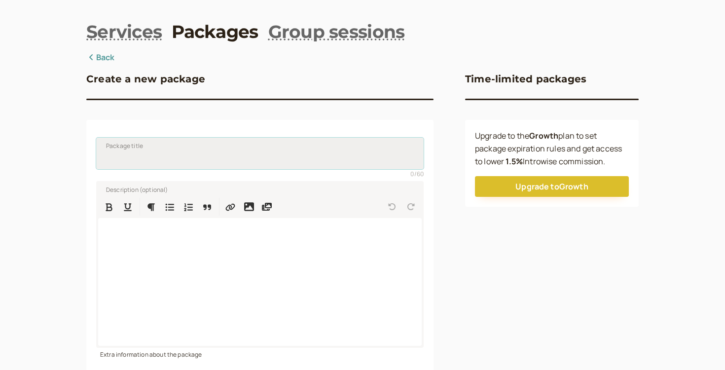
click at [167, 150] on input "Package title" at bounding box center [260, 154] width 328 height 32
type input "p"
type input "test"
click at [178, 275] on div at bounding box center [260, 282] width 324 height 128
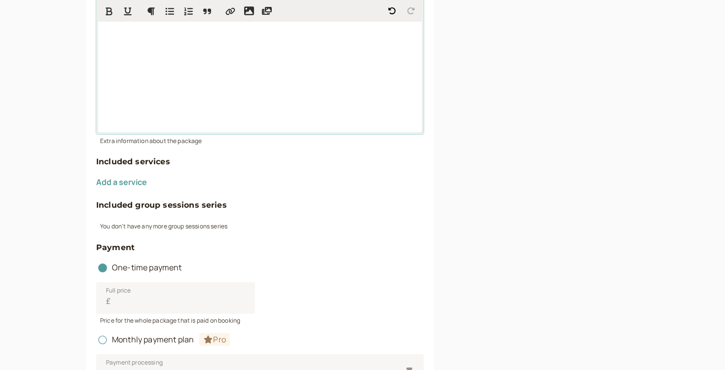
scroll to position [262, 0]
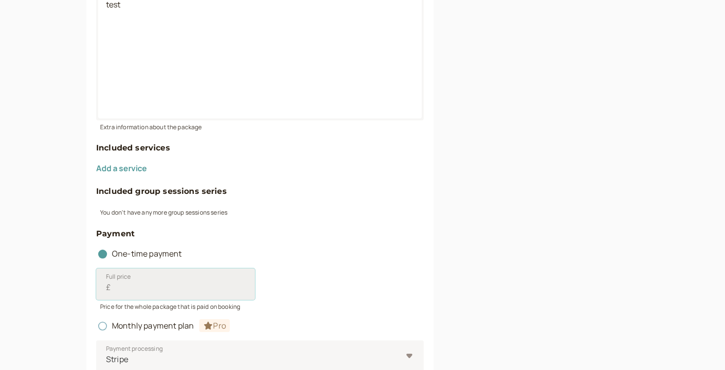
click at [122, 282] on input "Full price £" at bounding box center [175, 284] width 159 height 32
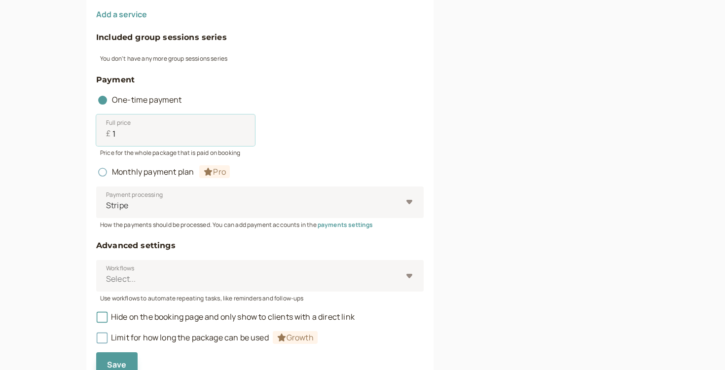
scroll to position [428, 0]
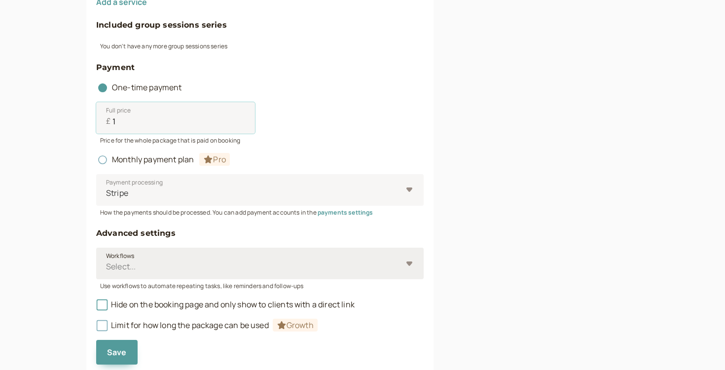
type input "1"
click at [128, 272] on div at bounding box center [253, 266] width 297 height 13
click at [107, 272] on input "Workflows Select..." at bounding box center [105, 266] width 1 height 11
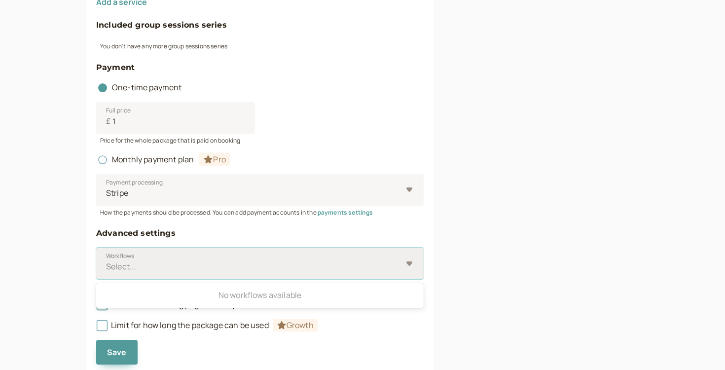
click at [131, 288] on div "No workflows available" at bounding box center [260, 295] width 328 height 21
click at [107, 272] on input "Workflows Use Up and Down to choose options, press Enter to select the currentl…" at bounding box center [105, 266] width 1 height 11
click at [113, 300] on div "No workflows available" at bounding box center [260, 295] width 328 height 21
click at [107, 272] on input "Workflows Use Up and Down to choose options, press Enter to select the currentl…" at bounding box center [105, 266] width 1 height 11
click at [122, 320] on div "Limit for how long the package can be used Growth" at bounding box center [260, 321] width 328 height 21
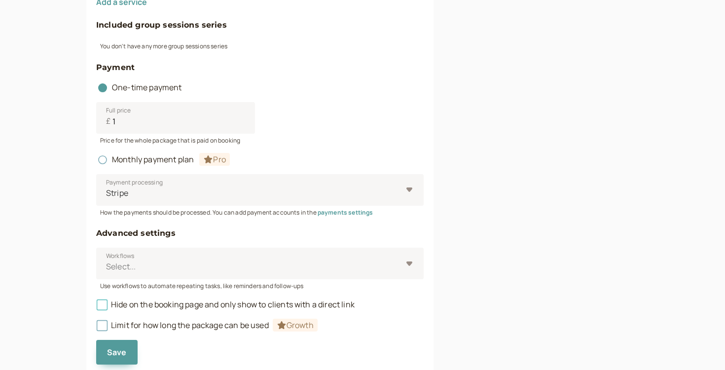
click at [104, 302] on icon at bounding box center [102, 305] width 7 height 7
click at [96, 307] on input "Hide on the booking page and only show to clients with a direct link" at bounding box center [96, 307] width 0 height 0
click at [105, 306] on icon at bounding box center [102, 305] width 11 height 11
click at [96, 307] on input "Hide on the booking page and only show to clients with a direct link" at bounding box center [96, 307] width 0 height 0
click at [104, 305] on icon at bounding box center [102, 305] width 7 height 7
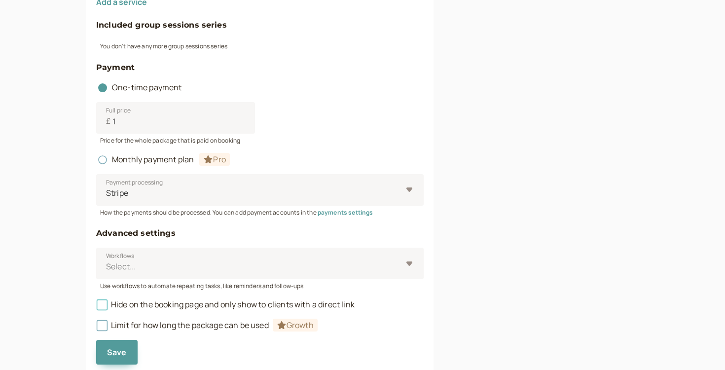
click at [96, 307] on input "Hide on the booking page and only show to clients with a direct link" at bounding box center [96, 307] width 0 height 0
click at [104, 305] on icon at bounding box center [102, 305] width 11 height 11
click at [96, 307] on input "Hide on the booking page and only show to clients with a direct link" at bounding box center [96, 307] width 0 height 0
click at [95, 298] on div "Package title test 5 / 60 Description (optional) test Extra information about t…" at bounding box center [259, 50] width 347 height 648
click at [98, 300] on icon at bounding box center [102, 305] width 11 height 11
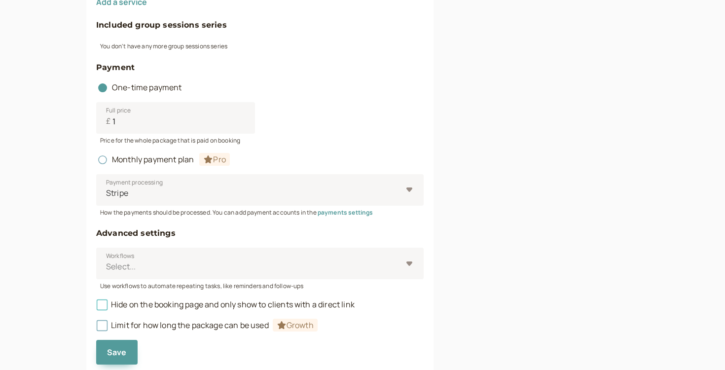
click at [96, 307] on input "Hide on the booking page and only show to clients with a direct link" at bounding box center [96, 307] width 0 height 0
click at [120, 354] on span "Save" at bounding box center [117, 352] width 20 height 11
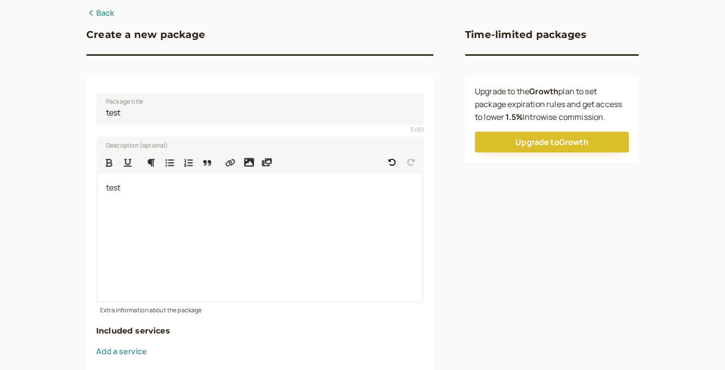
scroll to position [78, 0]
click at [142, 356] on button "Add a service" at bounding box center [121, 351] width 51 height 9
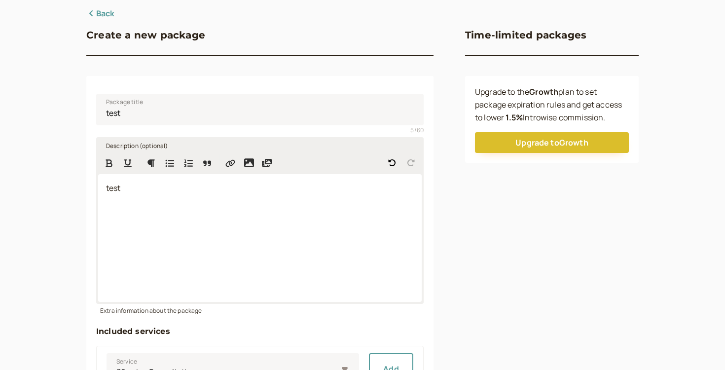
scroll to position [212, 0]
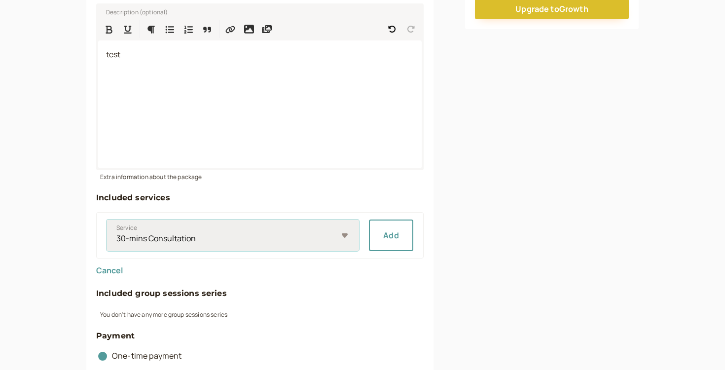
click at [336, 228] on select "30-mins Consultation" at bounding box center [233, 236] width 253 height 32
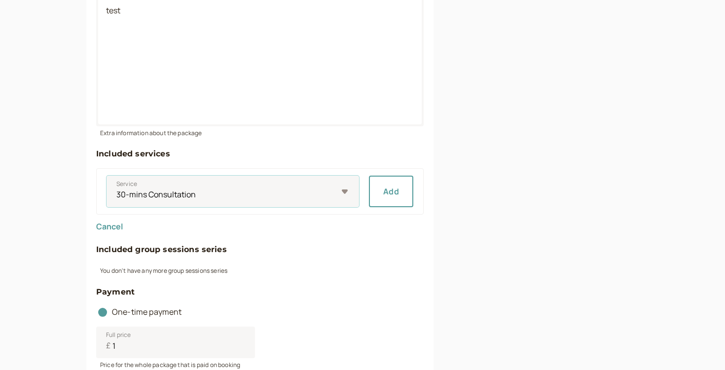
scroll to position [271, 0]
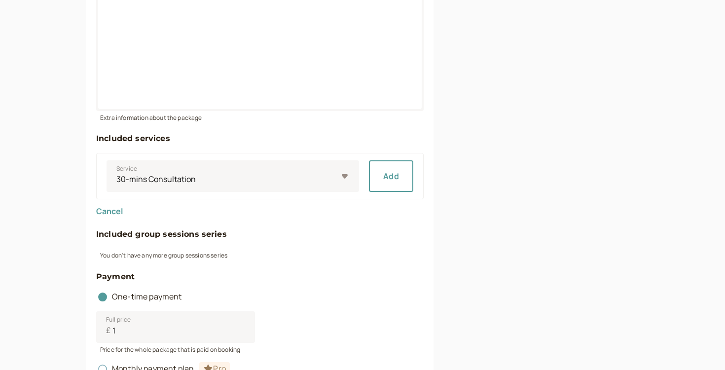
click at [368, 188] on div "Service 30-mins Consultation Add" at bounding box center [260, 176] width 328 height 46
click at [384, 171] on button "Add" at bounding box center [391, 176] width 44 height 32
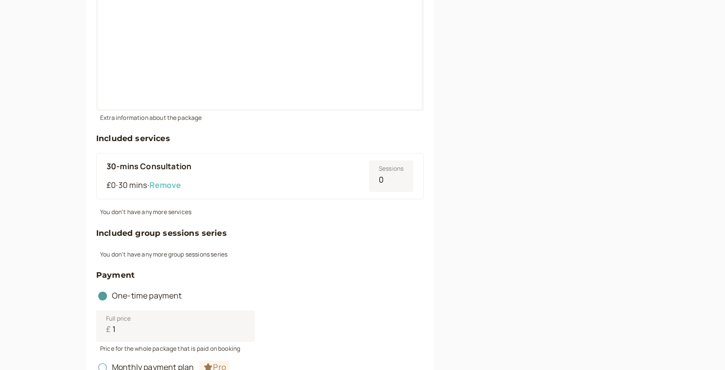
click at [179, 184] on button "Remove" at bounding box center [166, 185] width 32 height 9
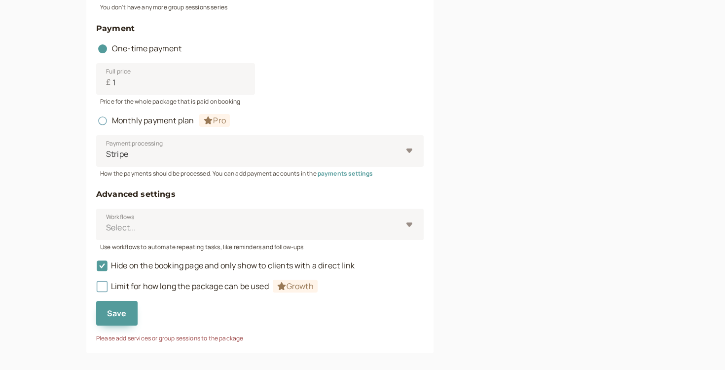
scroll to position [0, 0]
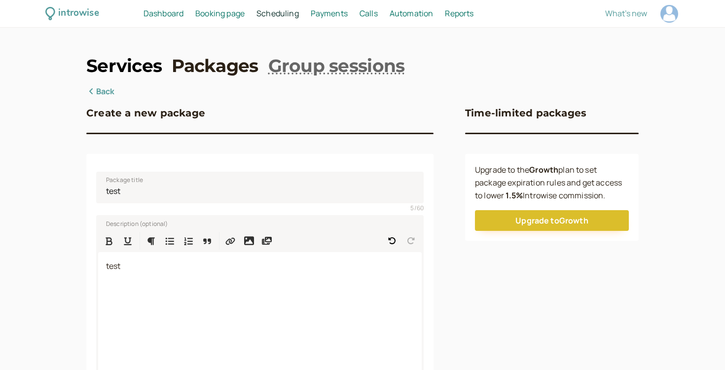
click at [140, 68] on link "Services" at bounding box center [124, 65] width 76 height 25
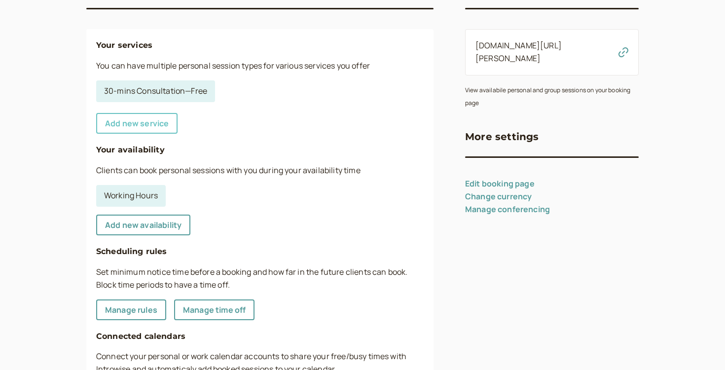
scroll to position [125, 0]
click at [173, 85] on link "30-mins Consultation — Free" at bounding box center [155, 91] width 119 height 22
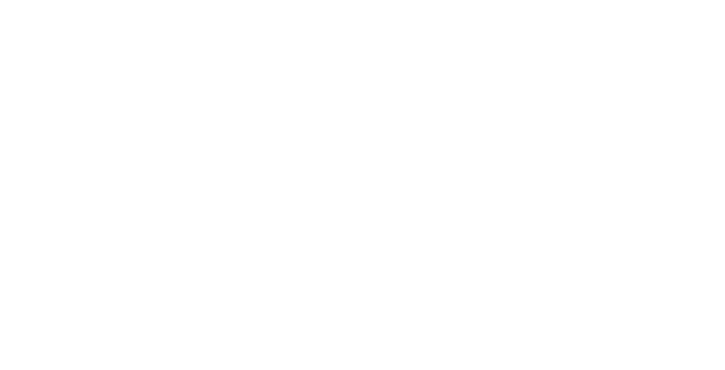
select select "30"
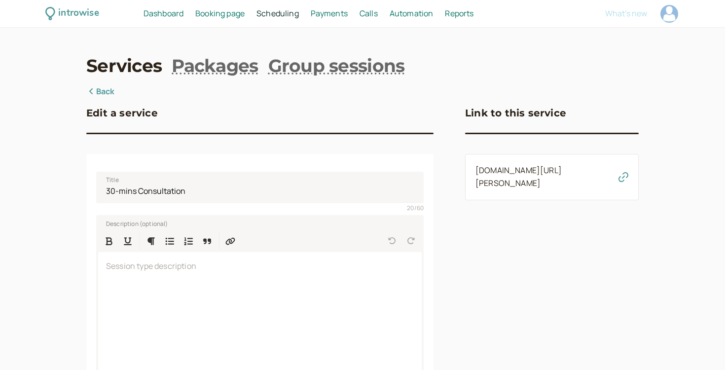
scroll to position [323, 0]
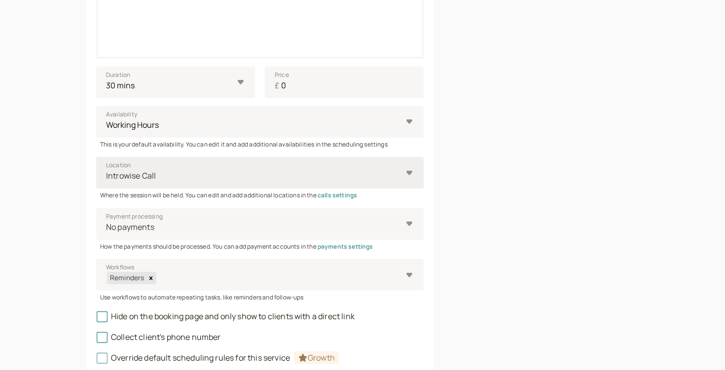
click at [186, 186] on div "Introwise Call" at bounding box center [260, 173] width 328 height 32
click at [107, 182] on input "Location Introwise Call" at bounding box center [105, 175] width 1 height 11
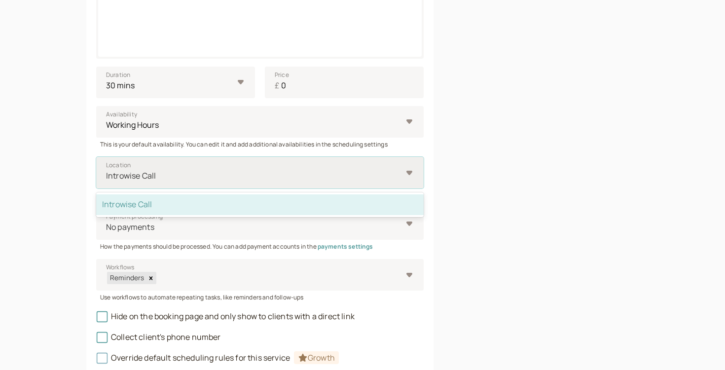
click at [186, 182] on div at bounding box center [253, 175] width 297 height 13
click at [107, 182] on input "Location option Introwise Call selected, 1 of 1. 1 result available. Use Up and…" at bounding box center [105, 175] width 1 height 11
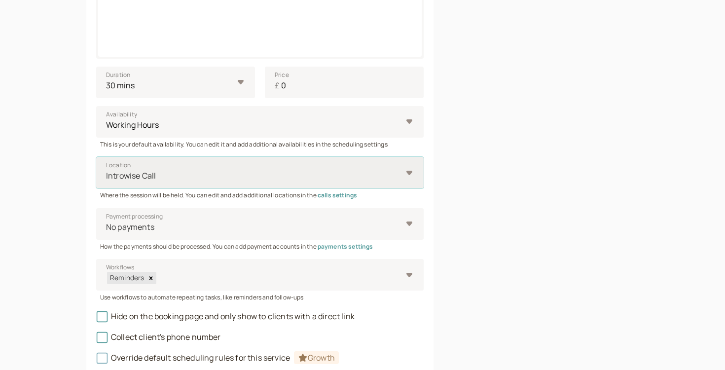
click at [186, 182] on div at bounding box center [253, 175] width 297 height 13
click at [107, 182] on input "Location Select is focused ,type to refine list, press Down to open the menu, I…" at bounding box center [105, 175] width 1 height 11
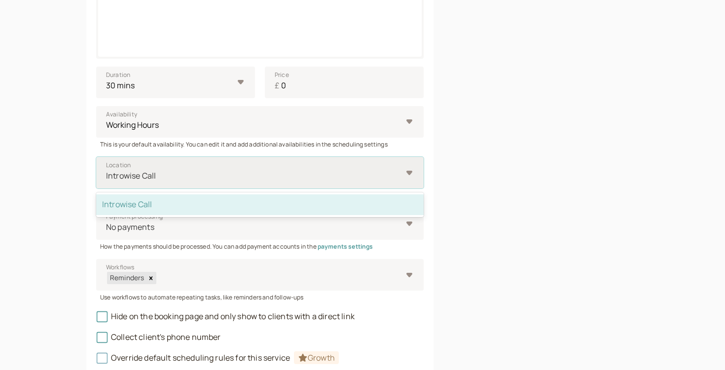
click at [186, 182] on div at bounding box center [253, 175] width 297 height 13
click at [107, 182] on input "Location option Introwise Call selected, 1 of 1. 1 result available. Use Up and…" at bounding box center [105, 175] width 1 height 11
click at [186, 182] on div at bounding box center [253, 175] width 297 height 13
click at [107, 182] on input "Location option Introwise Call selected, 1 of 1. 1 result available. Use Up and…" at bounding box center [105, 175] width 1 height 11
click at [186, 182] on div at bounding box center [253, 175] width 297 height 13
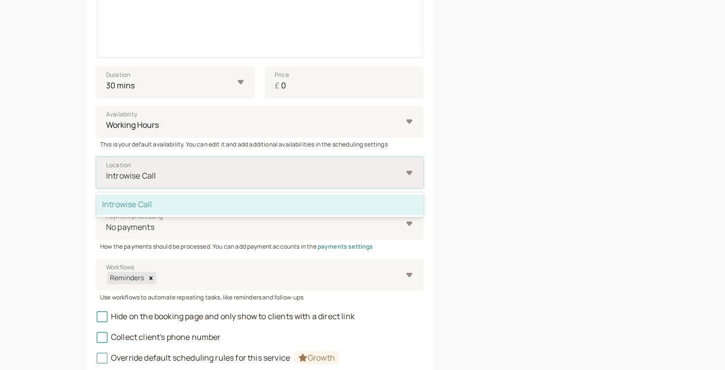
click at [107, 182] on input "Location option Introwise Call selected, 1 of 1. 1 result available. Use Up and…" at bounding box center [105, 175] width 1 height 11
click at [186, 182] on div at bounding box center [253, 175] width 297 height 13
click at [107, 182] on input "Location option Introwise Call selected, 1 of 1. 1 result available. Use Up and…" at bounding box center [105, 175] width 1 height 11
click at [186, 182] on div at bounding box center [253, 175] width 297 height 13
click at [107, 182] on input "Location option Introwise Call selected, 1 of 1. 1 result available. Use Up and…" at bounding box center [105, 175] width 1 height 11
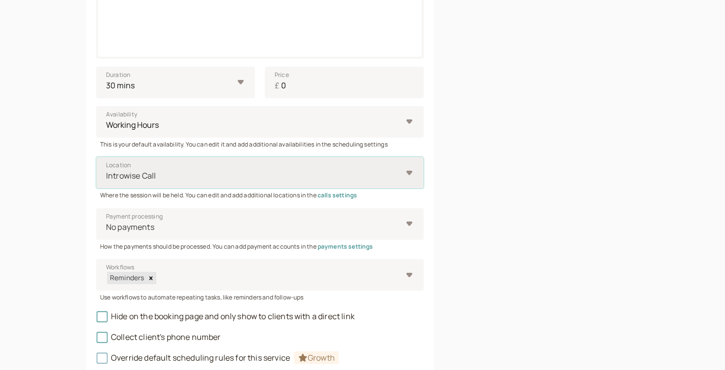
scroll to position [0, 0]
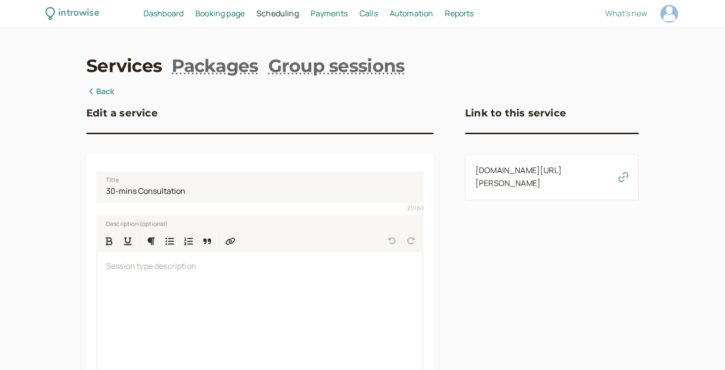
click at [668, 13] on div at bounding box center [670, 14] width 18 height 18
select select "Europe/[GEOGRAPHIC_DATA]"
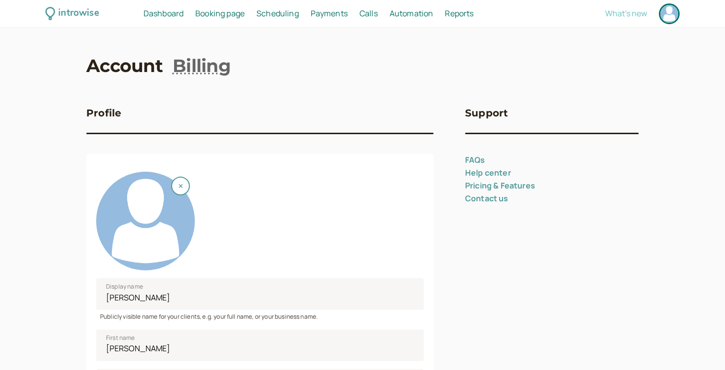
click at [631, 9] on span "What's new" at bounding box center [627, 13] width 42 height 11
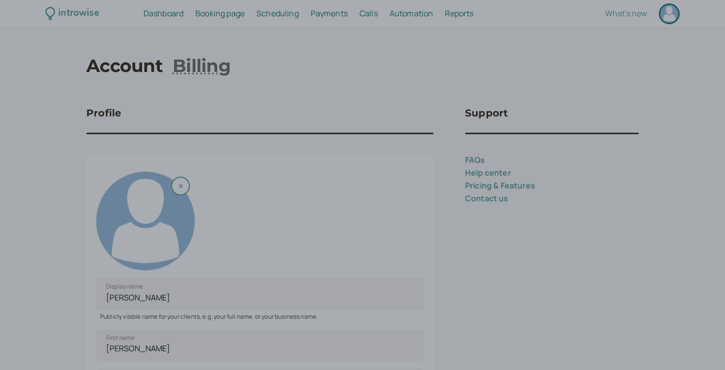
click at [461, 95] on div at bounding box center [362, 185] width 725 height 370
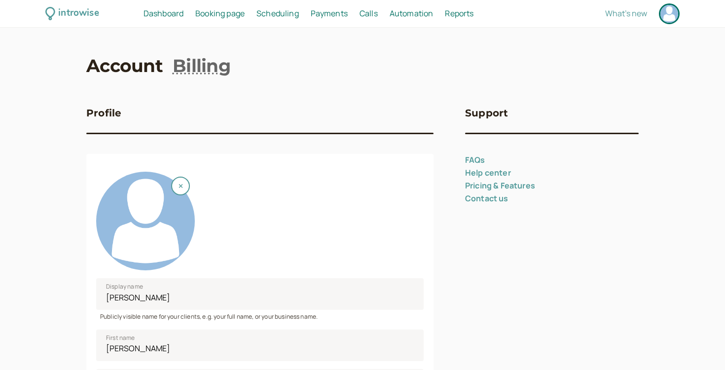
click at [664, 13] on div at bounding box center [670, 14] width 18 height 18
click at [478, 160] on link "FAQs" at bounding box center [475, 159] width 20 height 11
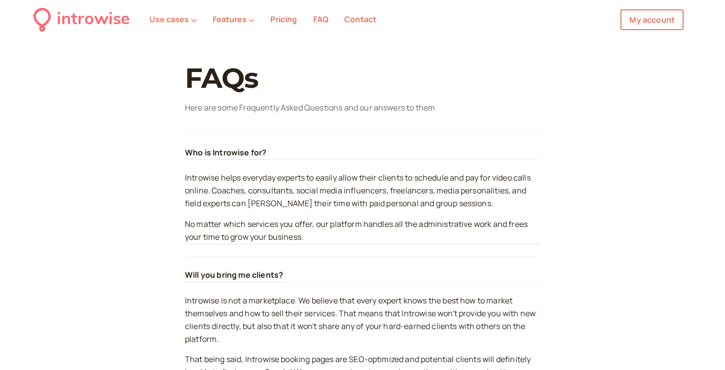
scroll to position [284, 0]
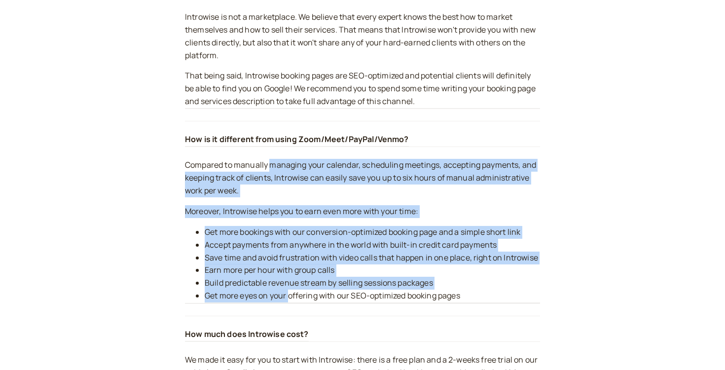
drag, startPoint x: 270, startPoint y: 164, endPoint x: 290, endPoint y: 296, distance: 133.2
click at [290, 296] on div "Compared to manually managing your calendar, scheduling meetings, accepting pay…" at bounding box center [362, 231] width 355 height 145
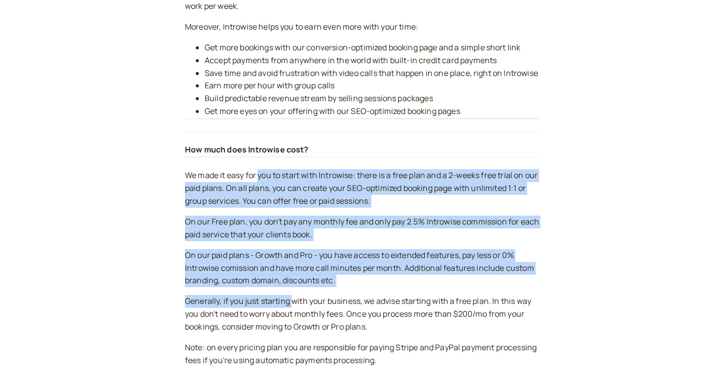
drag, startPoint x: 259, startPoint y: 172, endPoint x: 291, endPoint y: 300, distance: 132.4
click at [291, 300] on div "We made it easy for you to start with Introwise: there is a free plan and a 2-w…" at bounding box center [362, 279] width 355 height 220
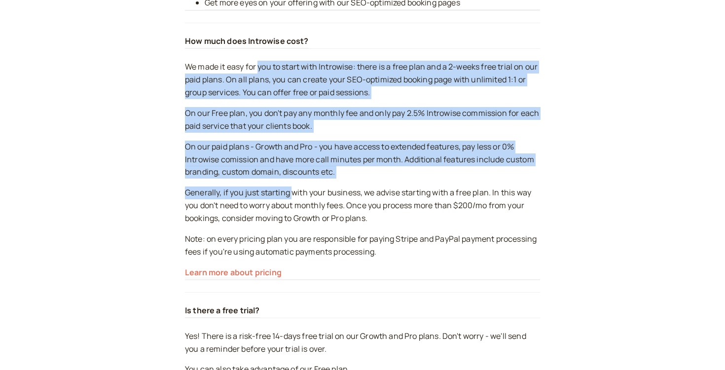
scroll to position [577, 0]
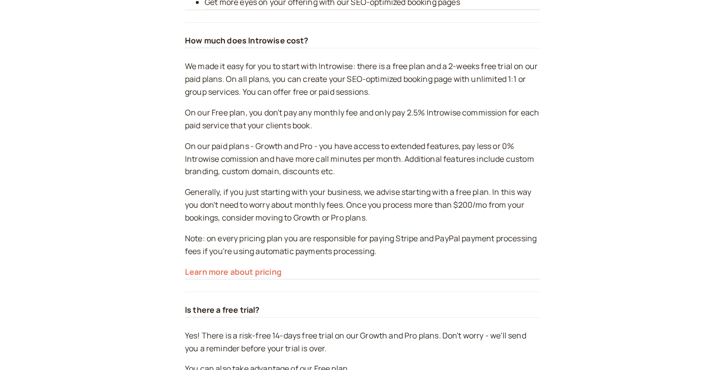
click at [301, 209] on p "Generally, if you just starting with your business, we advise starting with a f…" at bounding box center [362, 205] width 355 height 38
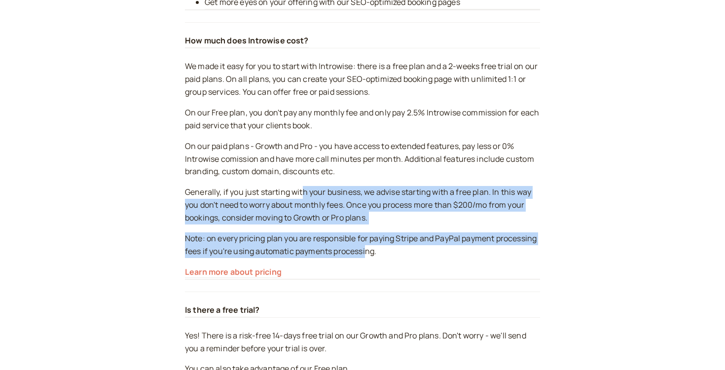
drag, startPoint x: 303, startPoint y: 189, endPoint x: 367, endPoint y: 258, distance: 94.3
click at [367, 258] on div "We made it easy for you to start with Introwise: there is a free plan and a 2-w…" at bounding box center [362, 170] width 355 height 220
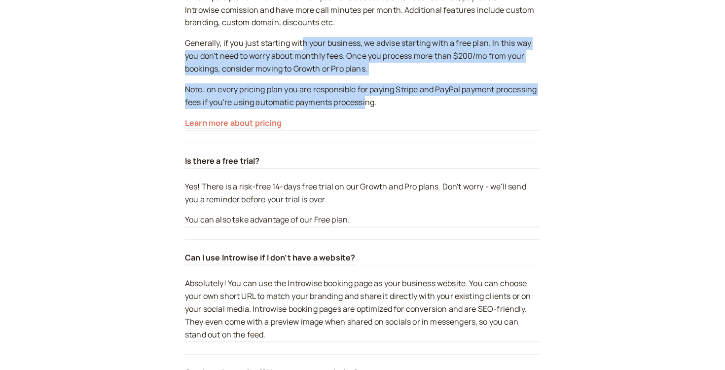
scroll to position [727, 0]
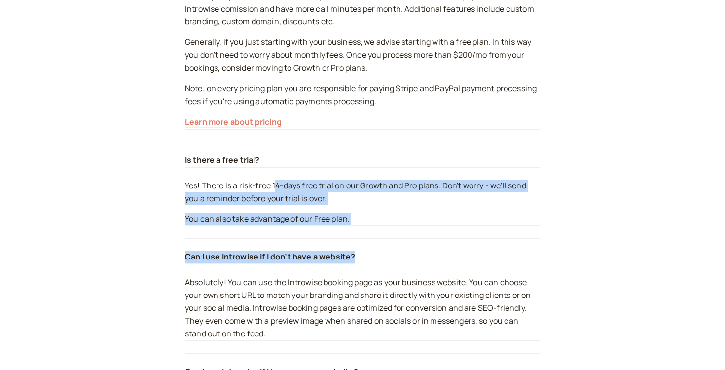
drag, startPoint x: 274, startPoint y: 190, endPoint x: 348, endPoint y: 266, distance: 106.8
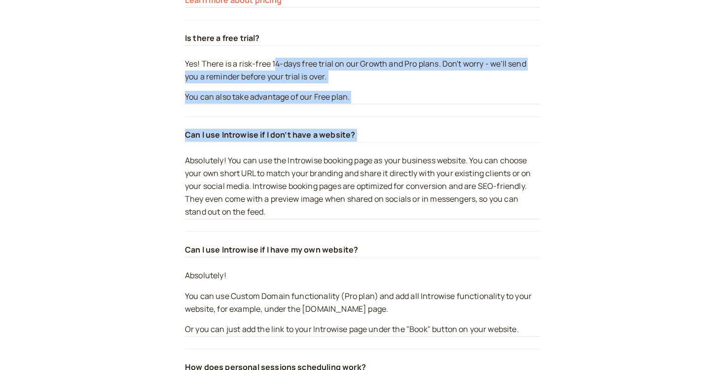
scroll to position [865, 0]
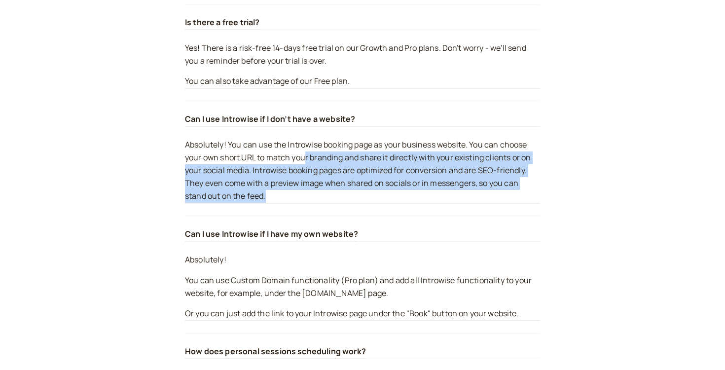
drag, startPoint x: 307, startPoint y: 152, endPoint x: 312, endPoint y: 193, distance: 41.3
click at [312, 193] on p "Absolutely! You can use the Introwise booking page as your business website. Yo…" at bounding box center [362, 171] width 355 height 65
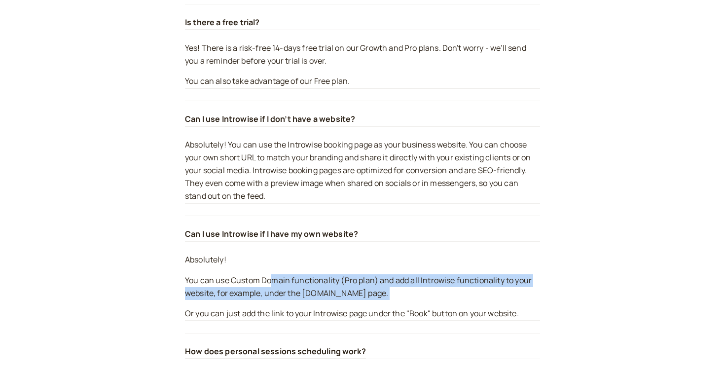
drag, startPoint x: 271, startPoint y: 275, endPoint x: 273, endPoint y: 303, distance: 27.7
click at [273, 303] on div "Absolutely! You can use Custom Domain functionality (Pro plan) and add all Intr…" at bounding box center [362, 288] width 355 height 68
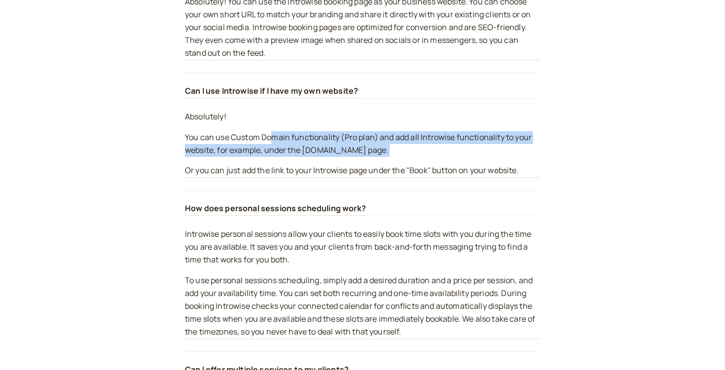
scroll to position [1024, 0]
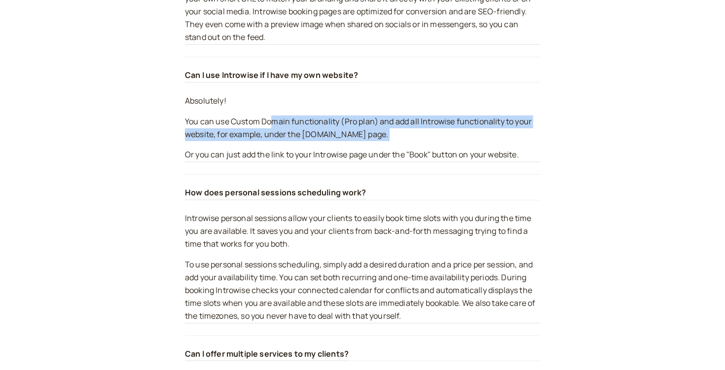
click at [283, 126] on p "You can use Custom Domain functionality (Pro plan) and add all Introwise functi…" at bounding box center [362, 128] width 355 height 26
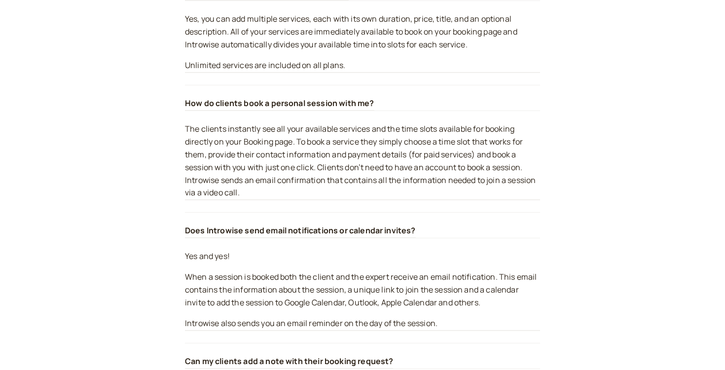
scroll to position [1487, 0]
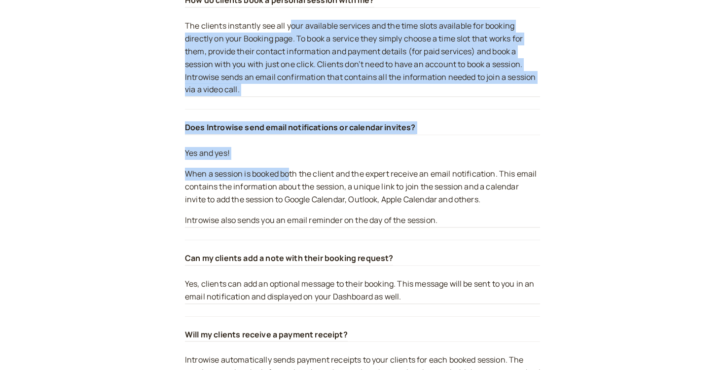
drag, startPoint x: 291, startPoint y: 32, endPoint x: 293, endPoint y: 177, distance: 145.1
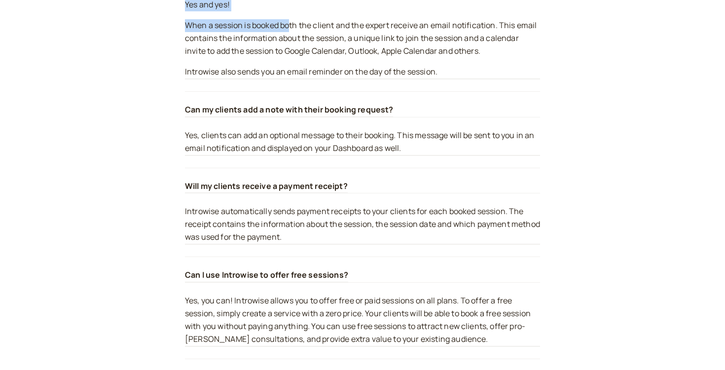
scroll to position [1635, 0]
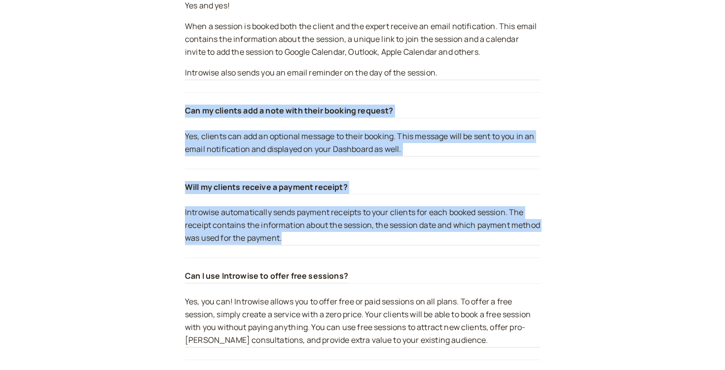
drag, startPoint x: 292, startPoint y: 103, endPoint x: 303, endPoint y: 256, distance: 153.4
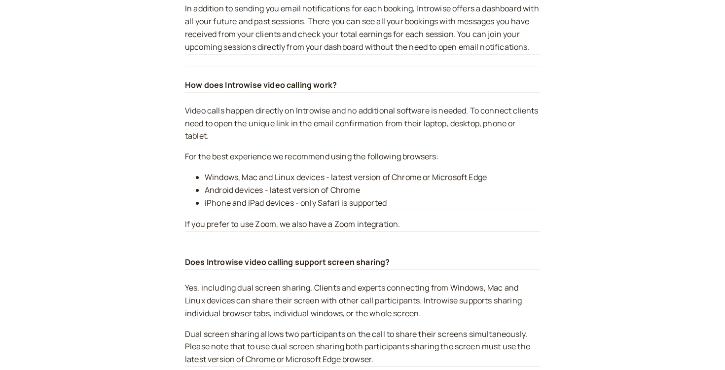
scroll to position [2342, 0]
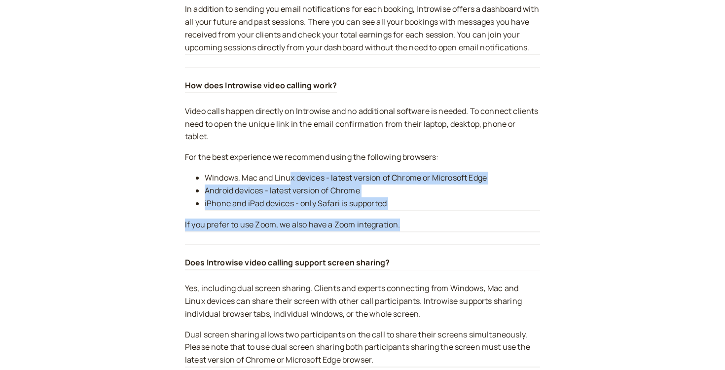
drag, startPoint x: 292, startPoint y: 177, endPoint x: 315, endPoint y: 243, distance: 69.9
click at [315, 243] on div "How does Introwise video calling work? Video calls happen directly on Introwise…" at bounding box center [362, 155] width 355 height 177
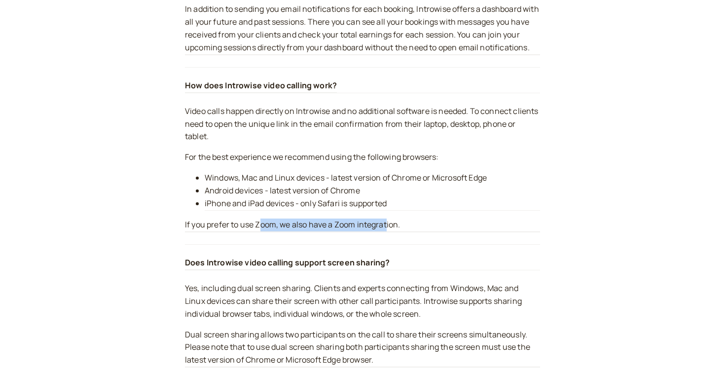
drag, startPoint x: 260, startPoint y: 227, endPoint x: 388, endPoint y: 230, distance: 127.9
click at [387, 230] on p "If you prefer to use Zoom, we also have a Zoom integration." at bounding box center [362, 225] width 355 height 13
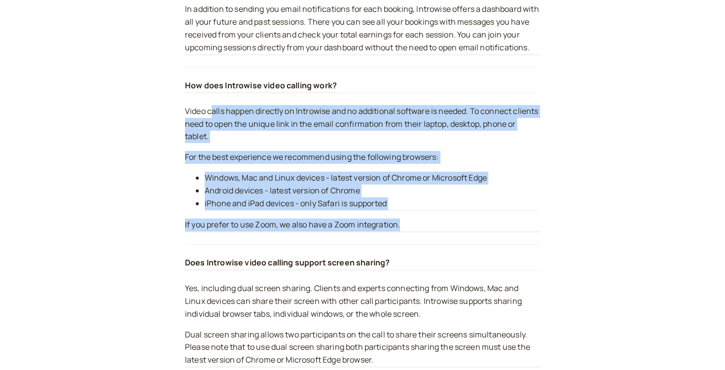
drag, startPoint x: 213, startPoint y: 113, endPoint x: 342, endPoint y: 245, distance: 185.0
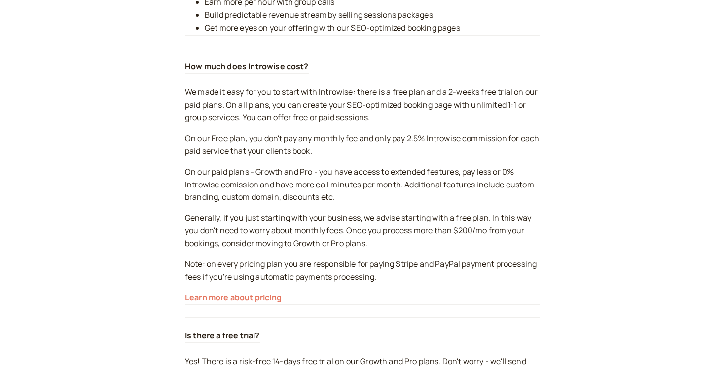
scroll to position [0, 0]
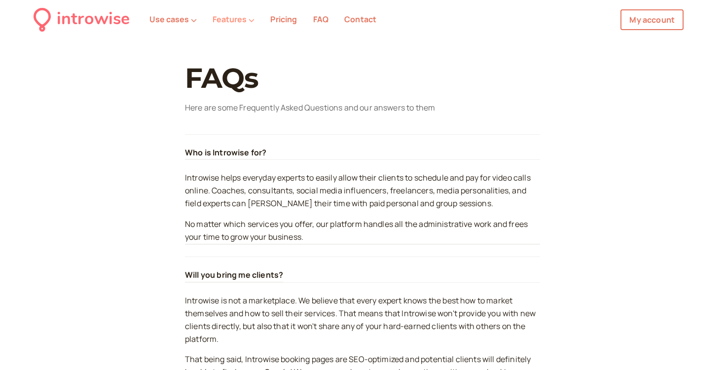
click at [232, 15] on button "Features" at bounding box center [234, 19] width 42 height 9
click at [673, 24] on link "My account" at bounding box center [652, 19] width 63 height 21
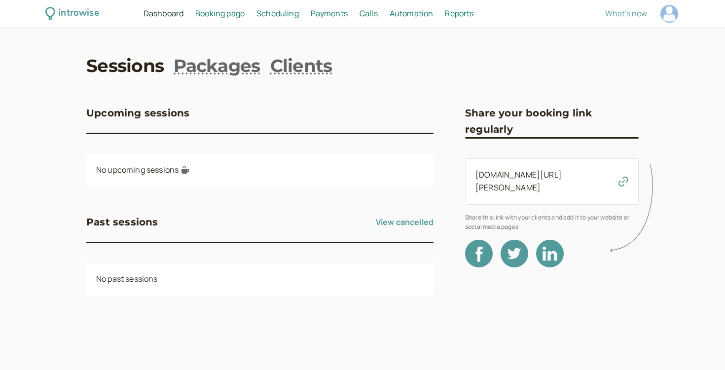
click at [443, 17] on div "Reports Reports" at bounding box center [459, 13] width 37 height 13
click at [415, 15] on span "Automation" at bounding box center [412, 13] width 44 height 11
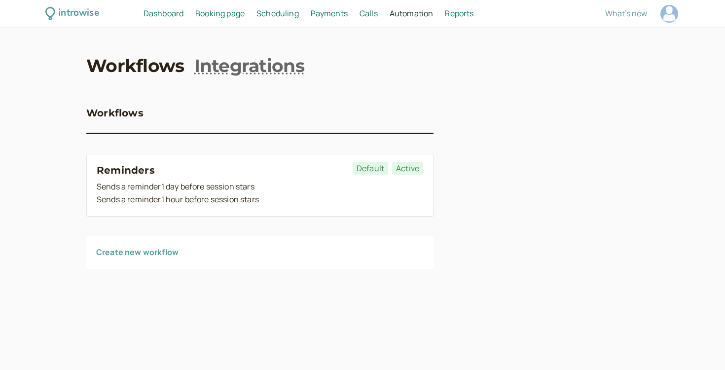
click at [231, 17] on span "Booking page" at bounding box center [219, 13] width 49 height 11
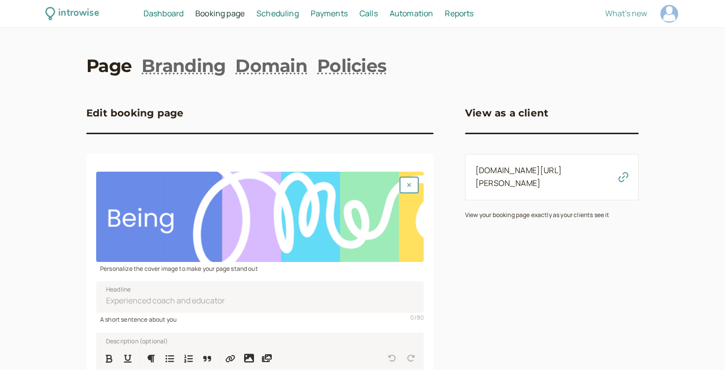
click at [306, 9] on nav "Dashboard Dashboard Booking page Booking Scheduling Scheduling Payments Payment…" at bounding box center [335, 13] width 403 height 13
click at [288, 9] on span "Scheduling" at bounding box center [278, 13] width 42 height 11
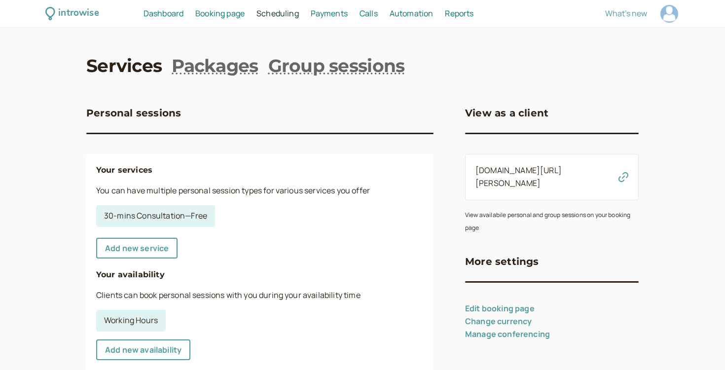
click at [372, 15] on span "Calls" at bounding box center [369, 13] width 18 height 11
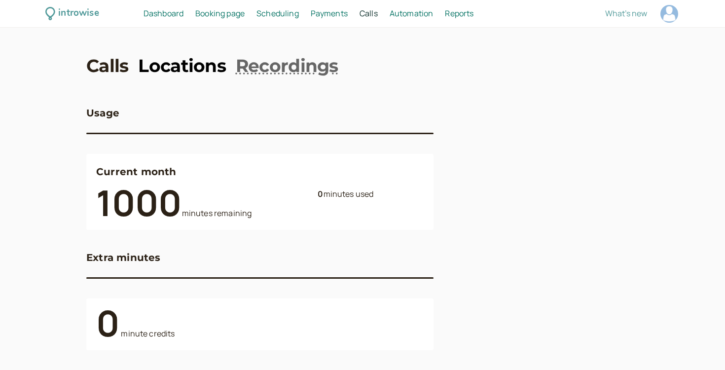
click at [209, 69] on link "Locations" at bounding box center [182, 65] width 88 height 25
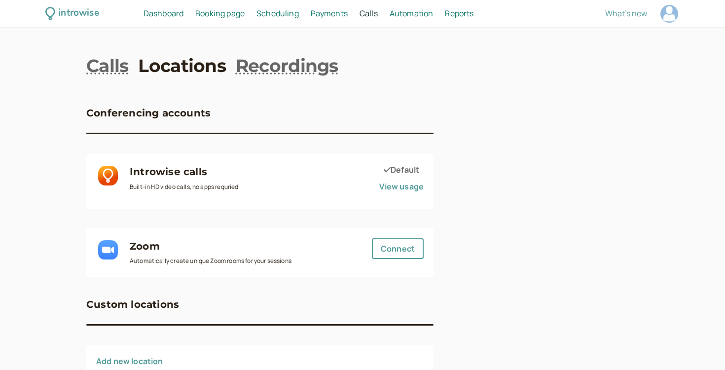
scroll to position [36, 0]
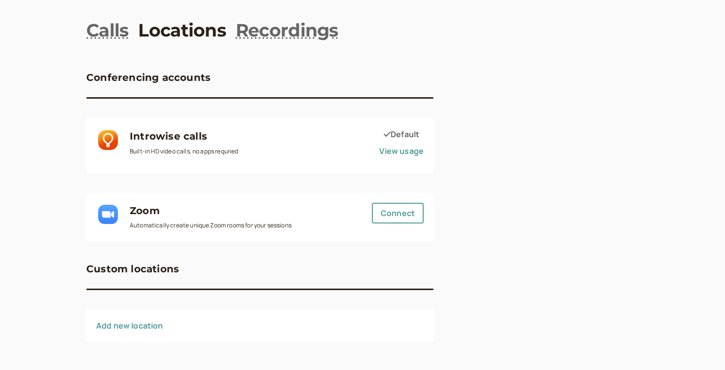
click at [358, 185] on div "Conferencing accounts Introwise calls Built-in HD video calls, no apps requried…" at bounding box center [259, 145] width 347 height 191
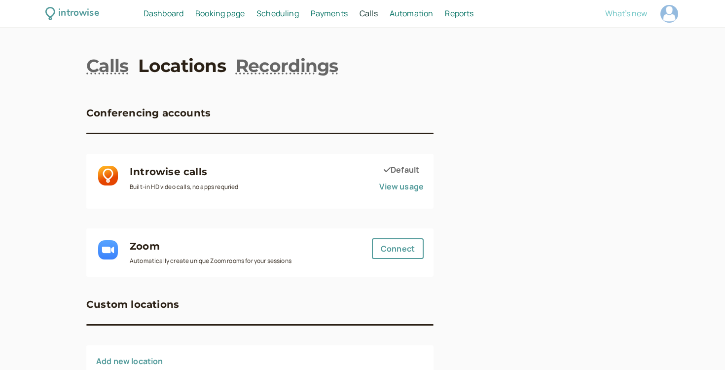
click at [624, 17] on span "What's new" at bounding box center [627, 13] width 42 height 11
click at [179, 14] on span "Dashboard" at bounding box center [164, 13] width 40 height 11
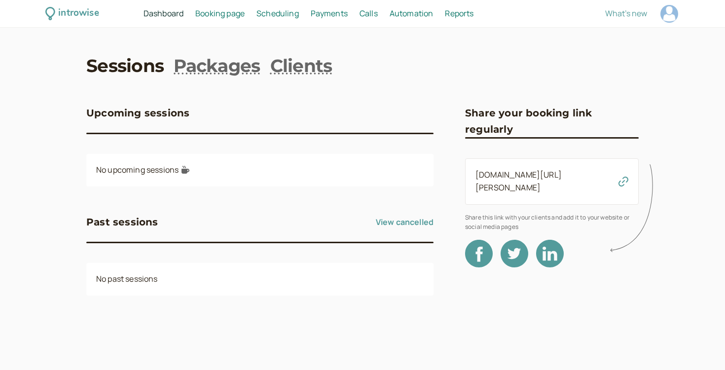
click at [670, 18] on div at bounding box center [670, 14] width 18 height 18
select select "Europe/[GEOGRAPHIC_DATA]"
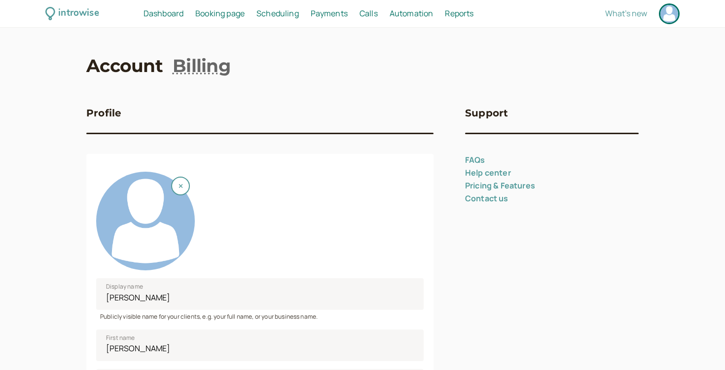
click at [479, 156] on link "FAQs" at bounding box center [475, 159] width 20 height 11
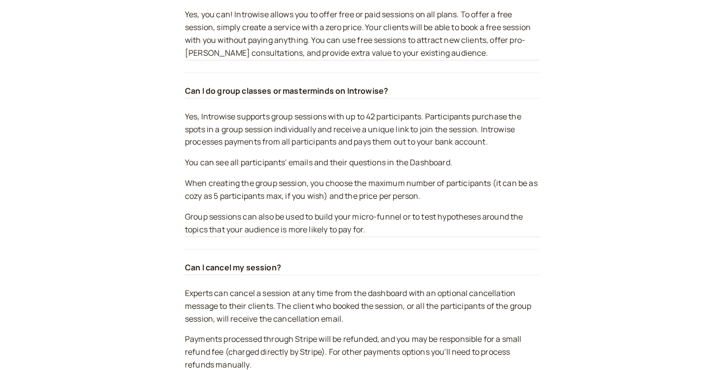
scroll to position [1923, 0]
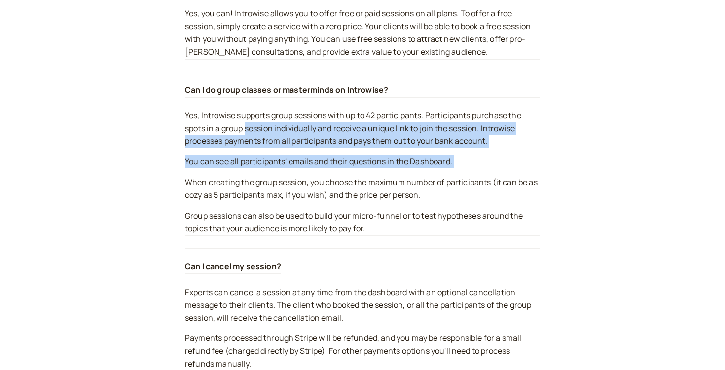
drag, startPoint x: 247, startPoint y: 129, endPoint x: 375, endPoint y: 178, distance: 136.6
click at [375, 176] on div "Yes, Introwise supports group sessions with up to 42 participants. Participants…" at bounding box center [362, 173] width 355 height 127
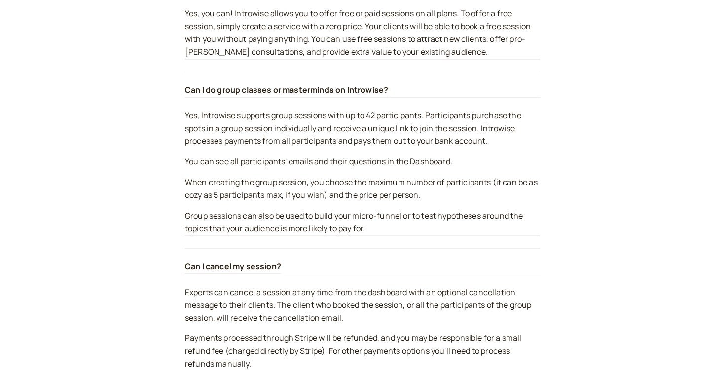
click at [352, 144] on p "Yes, Introwise supports group sessions with up to 42 participants. Participants…" at bounding box center [362, 129] width 355 height 38
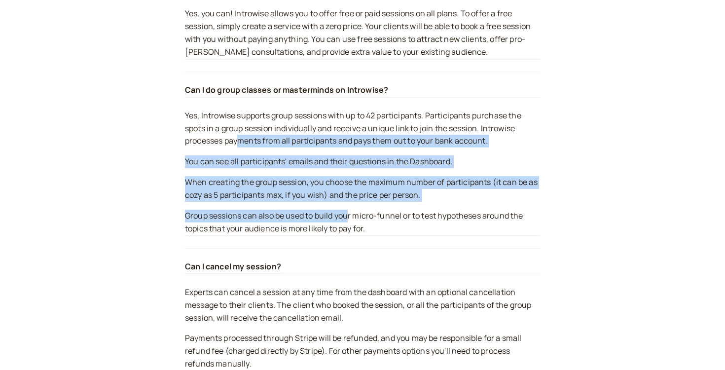
drag, startPoint x: 237, startPoint y: 136, endPoint x: 351, endPoint y: 219, distance: 140.7
click at [351, 219] on div "Yes, Introwise supports group sessions with up to 42 participants. Participants…" at bounding box center [362, 173] width 355 height 127
click at [355, 204] on div "Yes, Introwise supports group sessions with up to 42 participants. Participants…" at bounding box center [362, 173] width 355 height 127
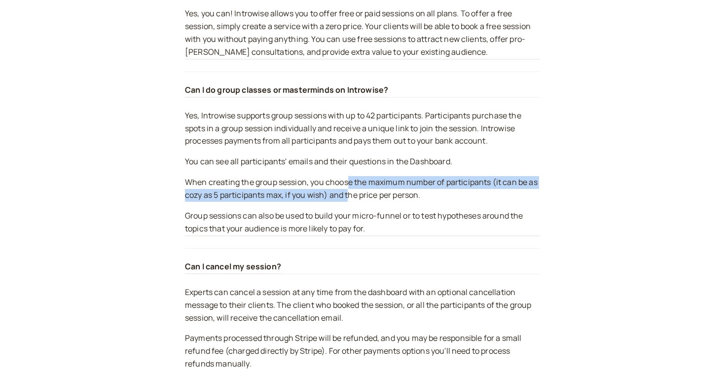
drag, startPoint x: 350, startPoint y: 182, endPoint x: 351, endPoint y: 201, distance: 19.8
click at [351, 201] on p "When creating the group session, you choose the maximum number of participants …" at bounding box center [362, 189] width 355 height 26
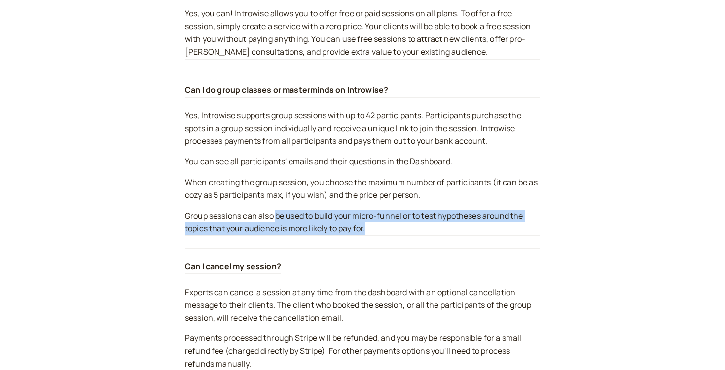
drag, startPoint x: 276, startPoint y: 217, endPoint x: 435, endPoint y: 229, distance: 158.9
click at [436, 230] on p "Group sessions can also be used to build your micro-funnel or to test hypothese…" at bounding box center [362, 223] width 355 height 26
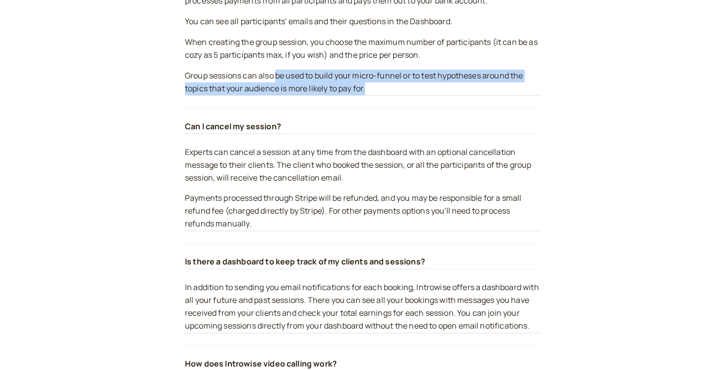
scroll to position [2064, 0]
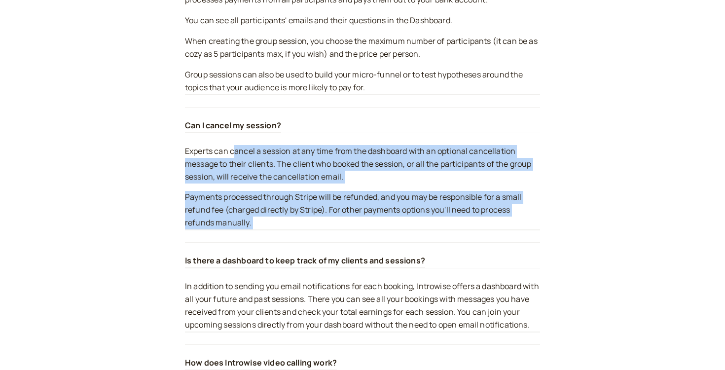
drag, startPoint x: 236, startPoint y: 146, endPoint x: 285, endPoint y: 250, distance: 115.0
click at [286, 252] on section "FAQs Here are some Frequently Asked Questions and our answers to them Who is In…" at bounding box center [362, 92] width 355 height 4186
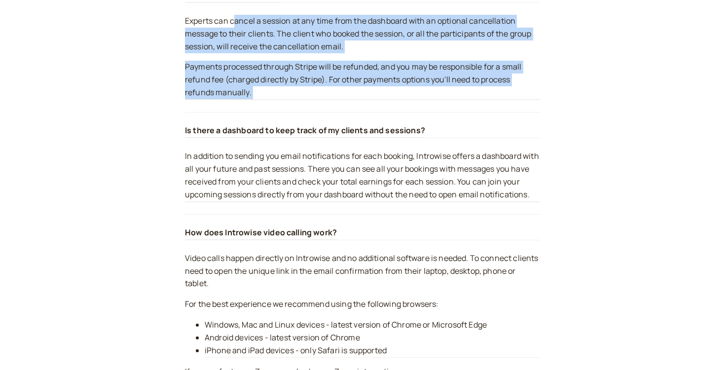
scroll to position [2196, 0]
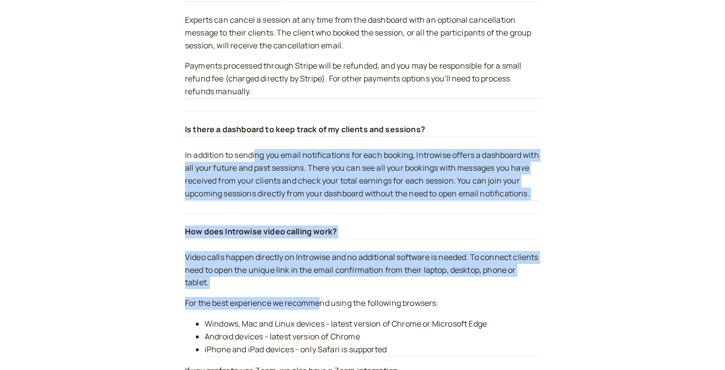
drag, startPoint x: 256, startPoint y: 153, endPoint x: 327, endPoint y: 304, distance: 166.2
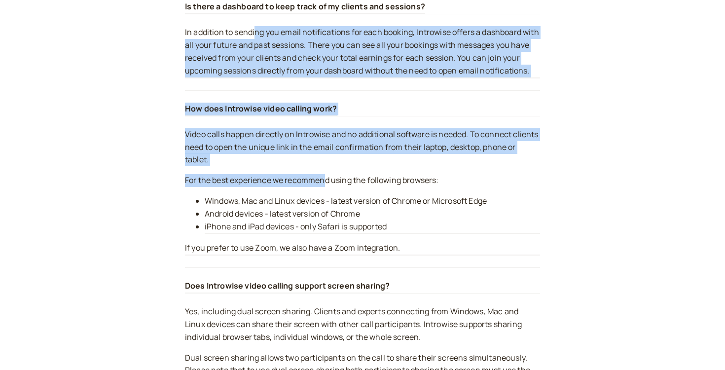
scroll to position [2338, 0]
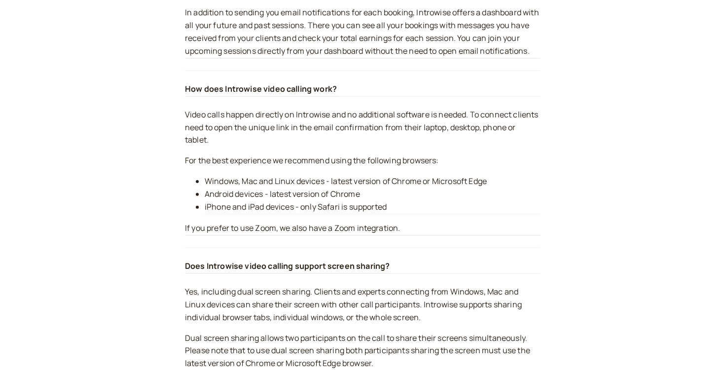
click at [309, 213] on li "iPhone and iPad devices - only Safari is supported" at bounding box center [373, 207] width 336 height 13
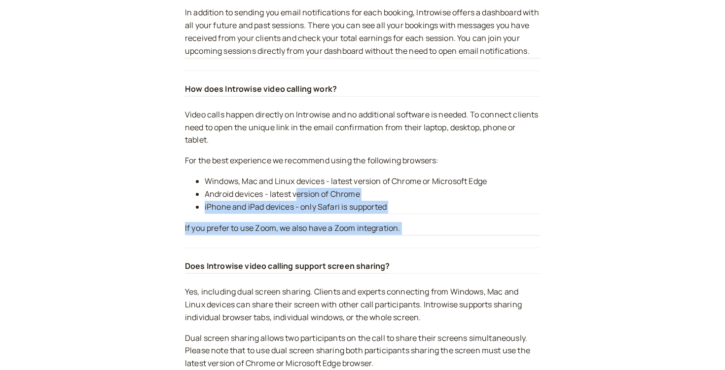
drag, startPoint x: 296, startPoint y: 189, endPoint x: 299, endPoint y: 256, distance: 67.2
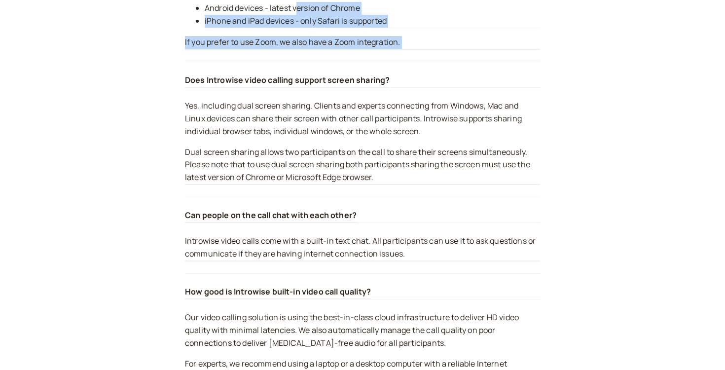
scroll to position [2526, 0]
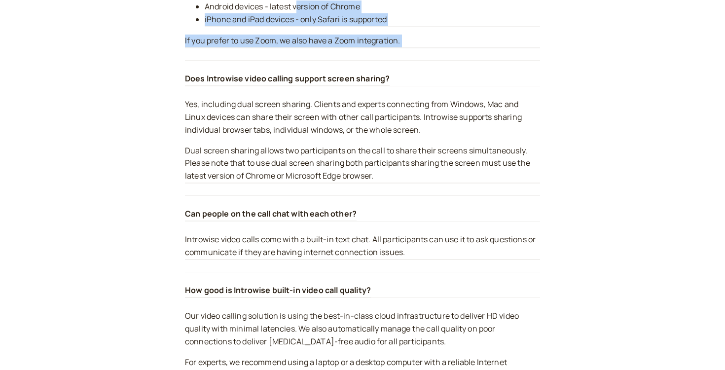
click at [271, 103] on p "Yes, including dual screen sharing. Clients and experts connecting from Windows…" at bounding box center [362, 117] width 355 height 38
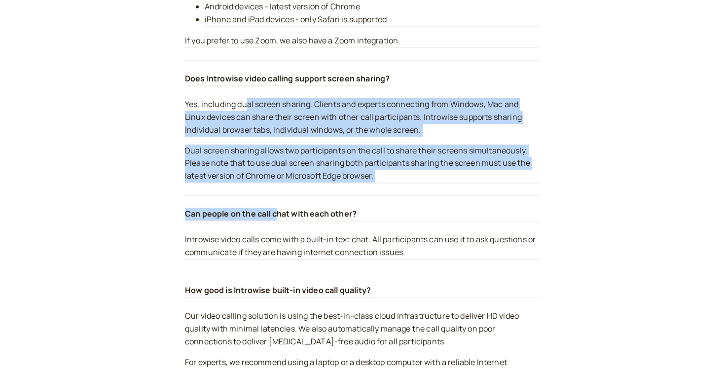
drag, startPoint x: 248, startPoint y: 103, endPoint x: 278, endPoint y: 214, distance: 115.0
click at [280, 131] on p "Yes, including dual screen sharing. Clients and experts connecting from Windows…" at bounding box center [362, 117] width 355 height 38
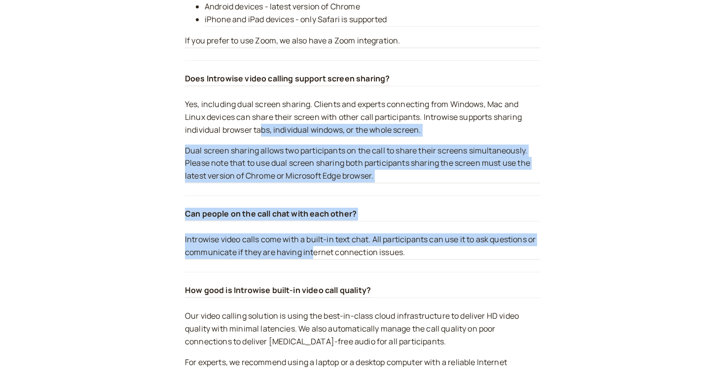
drag, startPoint x: 260, startPoint y: 129, endPoint x: 313, endPoint y: 262, distance: 142.6
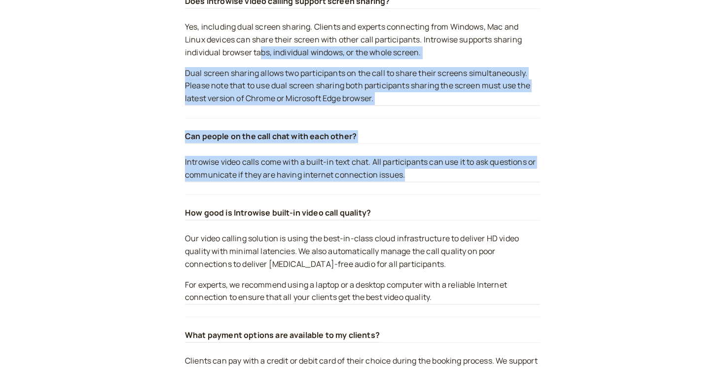
scroll to position [2604, 0]
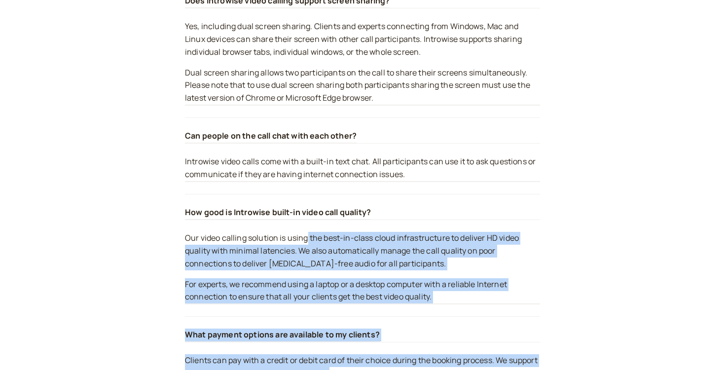
drag, startPoint x: 308, startPoint y: 237, endPoint x: 363, endPoint y: 376, distance: 149.1
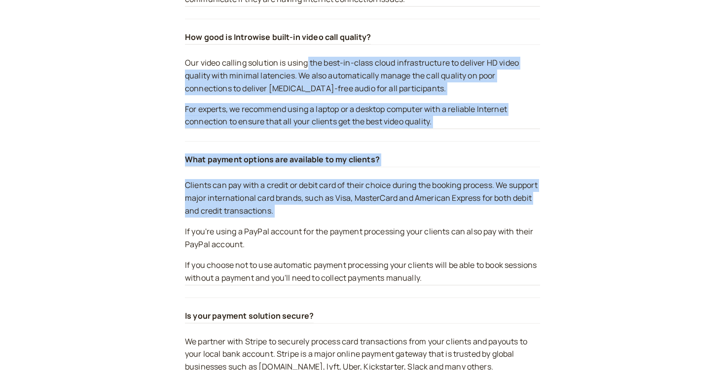
scroll to position [2792, 0]
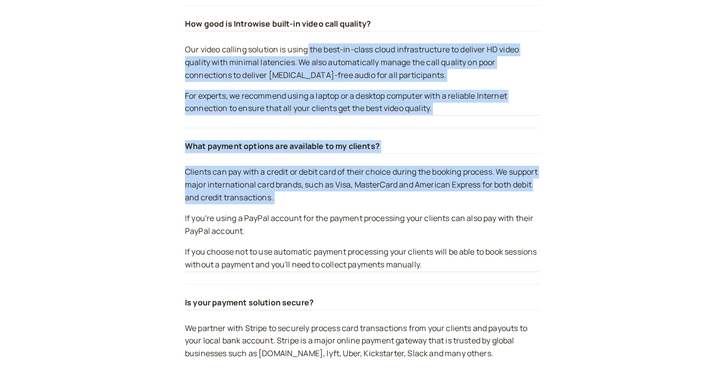
click at [332, 192] on p "Clients can pay with a credit or debit card of their choice during the booking …" at bounding box center [362, 185] width 355 height 38
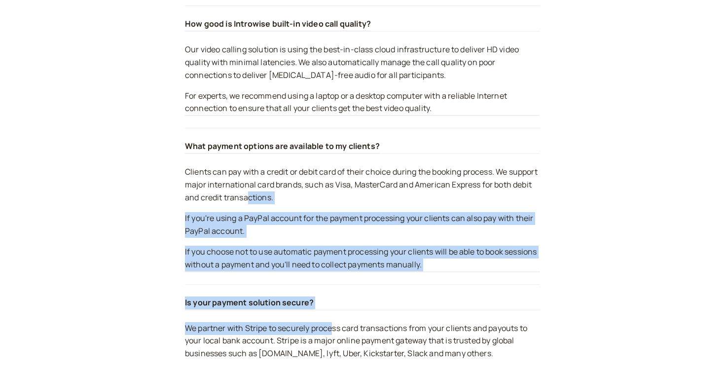
drag, startPoint x: 289, startPoint y: 192, endPoint x: 335, endPoint y: 332, distance: 146.7
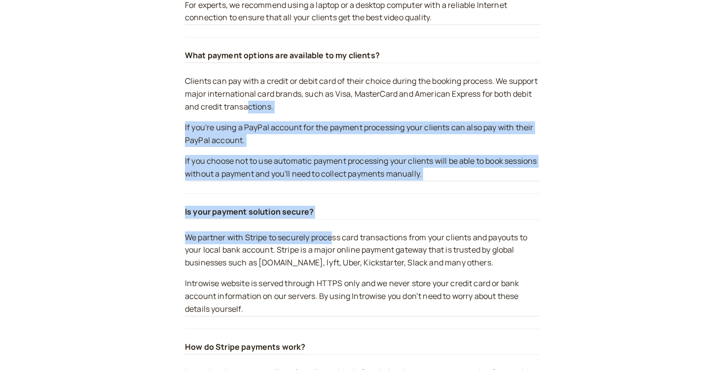
scroll to position [2885, 0]
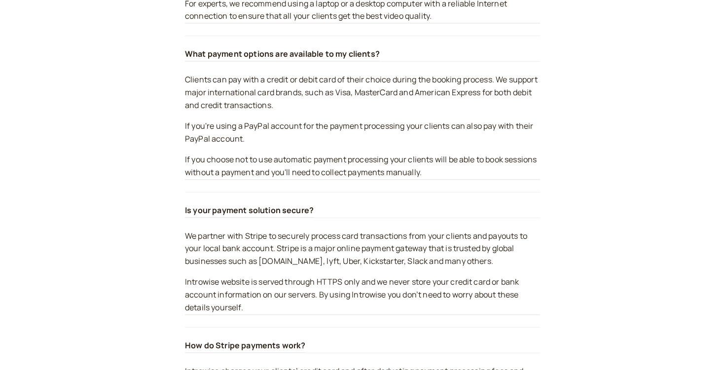
click at [317, 265] on p "We partner with Stripe to securely process card transactions from your clients …" at bounding box center [362, 249] width 355 height 38
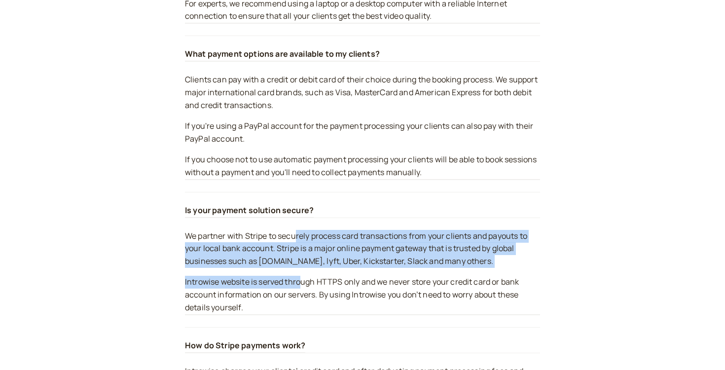
drag, startPoint x: 296, startPoint y: 236, endPoint x: 303, endPoint y: 288, distance: 52.8
click at [303, 288] on div "We partner with Stripe to securely process card transactions from your clients …" at bounding box center [362, 272] width 355 height 85
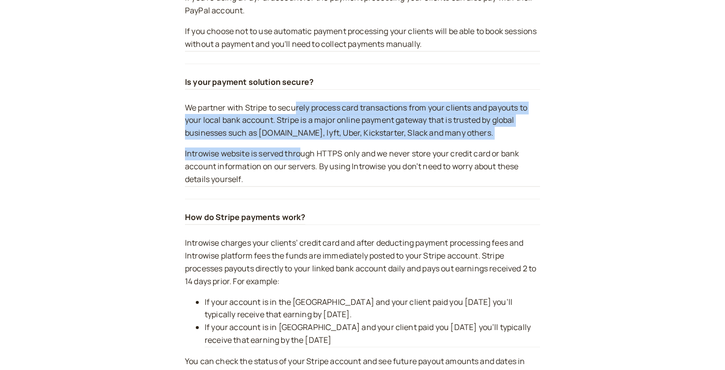
click at [301, 129] on p "We partner with Stripe to securely process card transactions from your clients …" at bounding box center [362, 121] width 355 height 38
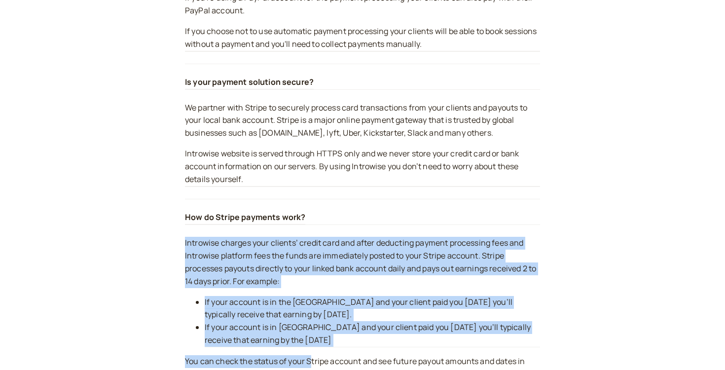
drag, startPoint x: 277, startPoint y: 232, endPoint x: 313, endPoint y: 360, distance: 132.8
click at [313, 360] on div "How do Stripe payments work? Introwise charges your clients’ credit card and af…" at bounding box center [362, 313] width 355 height 228
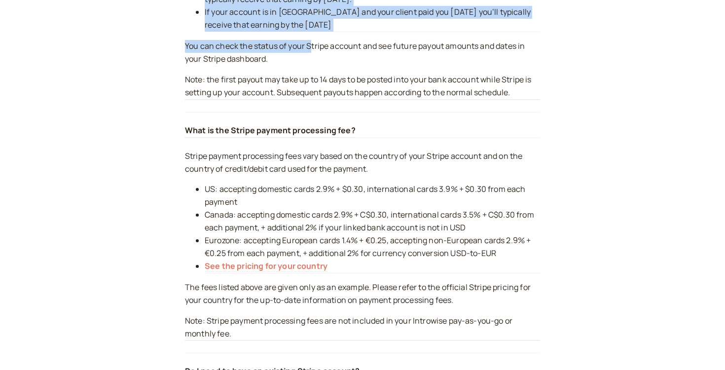
scroll to position [3329, 0]
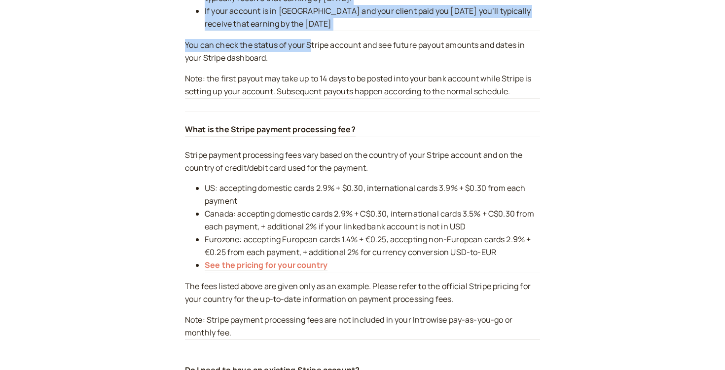
click at [285, 196] on li "US: accepting domestic cards 2.9% + $0.30, international cards 3.9% + $0.30 fro…" at bounding box center [373, 195] width 336 height 26
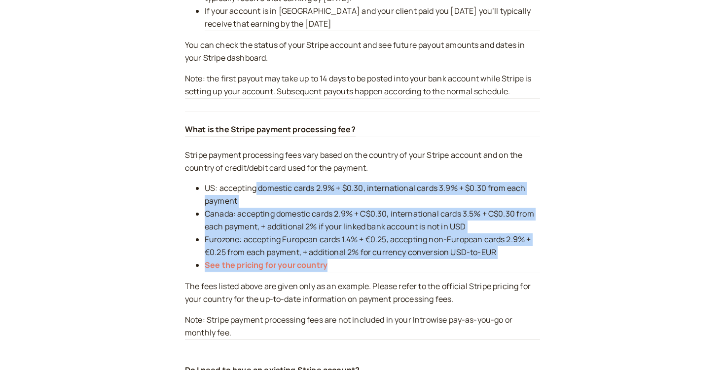
drag, startPoint x: 255, startPoint y: 185, endPoint x: 292, endPoint y: 274, distance: 96.0
click at [292, 274] on div "Stripe payment processing fees vary based on the country of your Stripe account…" at bounding box center [362, 244] width 355 height 191
click at [287, 226] on li "Canada: accepting domestic cards 2.9% + C$0.30, international cards 3.5% + C$0.…" at bounding box center [373, 221] width 336 height 26
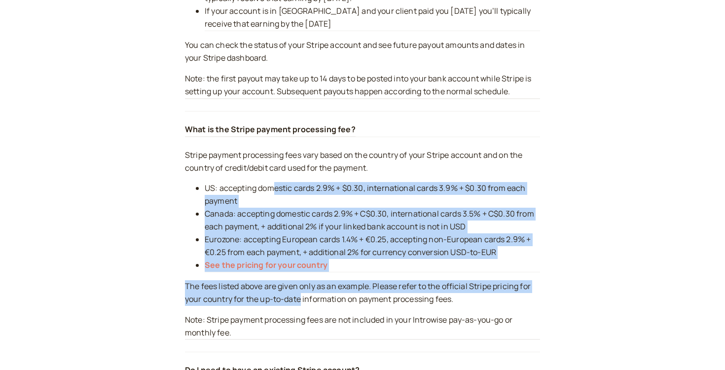
drag, startPoint x: 274, startPoint y: 194, endPoint x: 298, endPoint y: 295, distance: 103.5
click at [298, 294] on div "Stripe payment processing fees vary based on the country of your Stripe account…" at bounding box center [362, 244] width 355 height 191
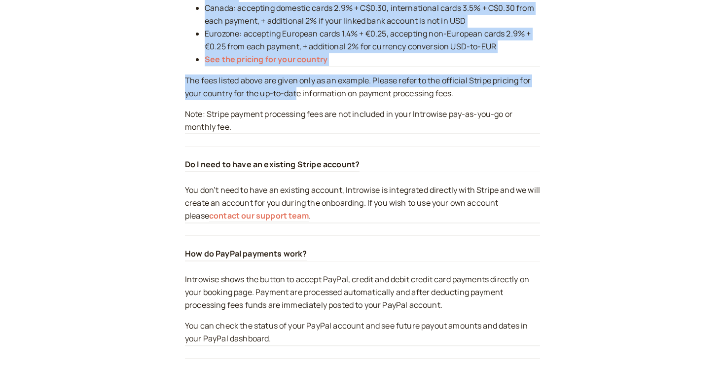
scroll to position [3545, 0]
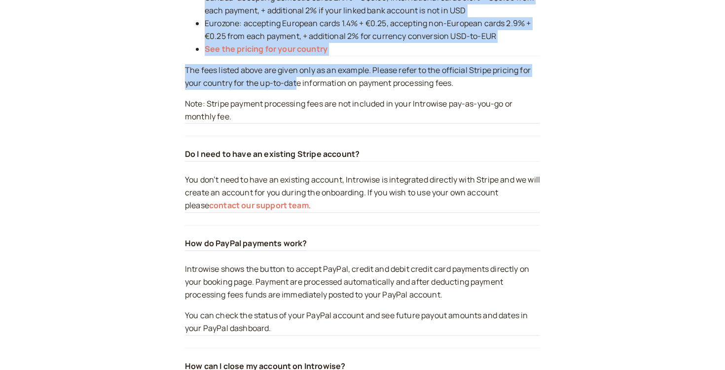
click at [268, 161] on h4 "Do I need to have an existing Stripe account?" at bounding box center [272, 154] width 175 height 13
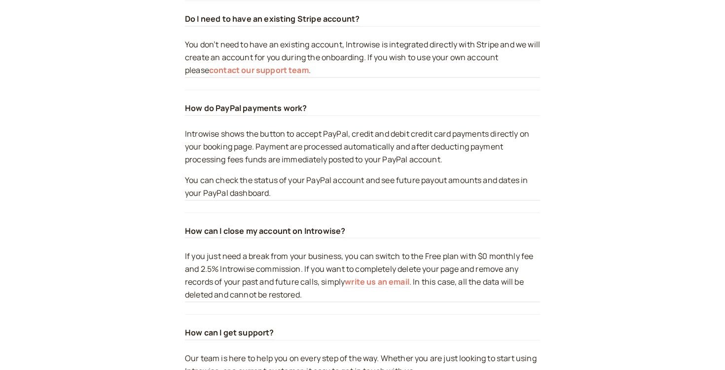
scroll to position [3682, 0]
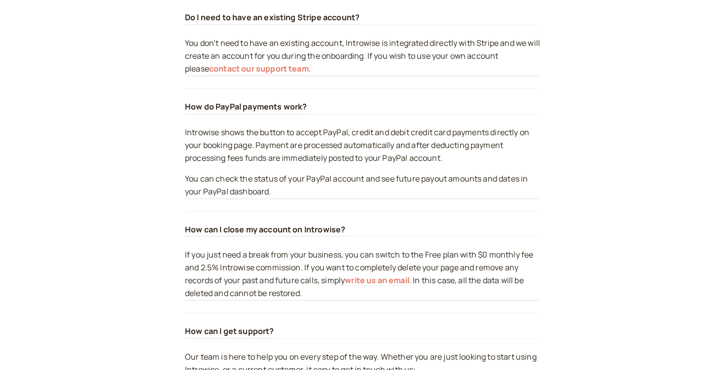
drag, startPoint x: 236, startPoint y: 173, endPoint x: 262, endPoint y: 195, distance: 33.2
click at [262, 195] on div "How do PayPal payments work? Introwise shows the button to accept PayPal, credi…" at bounding box center [362, 149] width 355 height 122
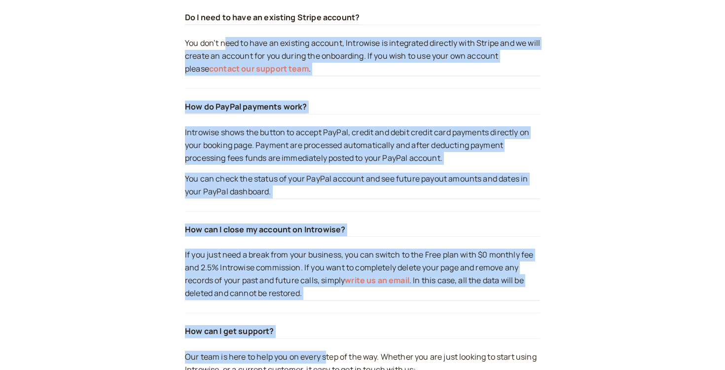
drag, startPoint x: 224, startPoint y: 41, endPoint x: 330, endPoint y: 353, distance: 330.1
click at [304, 267] on p "If you just need a break from your business, you can switch to the Free plan wi…" at bounding box center [362, 275] width 355 height 52
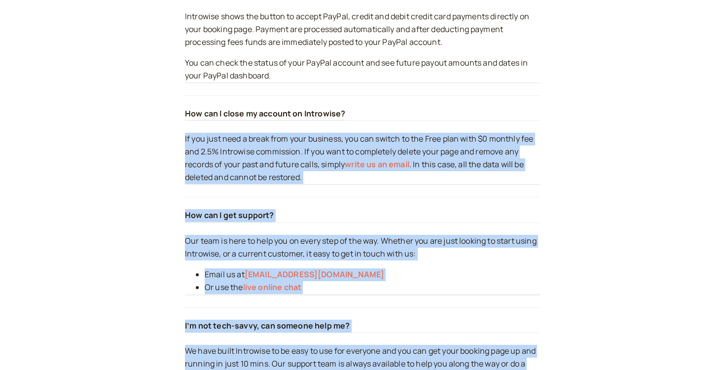
drag, startPoint x: 282, startPoint y: 241, endPoint x: 354, endPoint y: 401, distance: 175.6
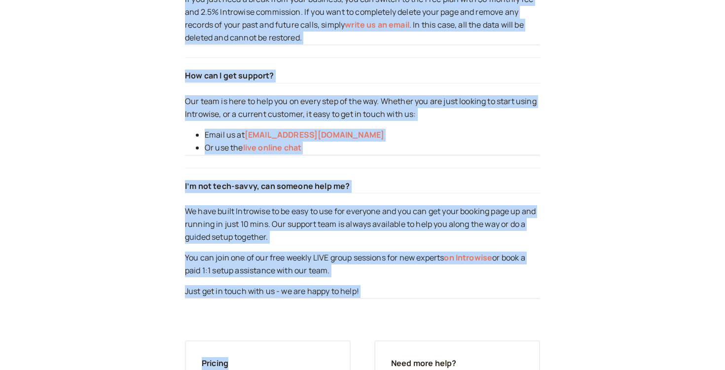
click at [322, 104] on p "Our team is here to help you on every step of the way. Whether you are just loo…" at bounding box center [362, 108] width 355 height 26
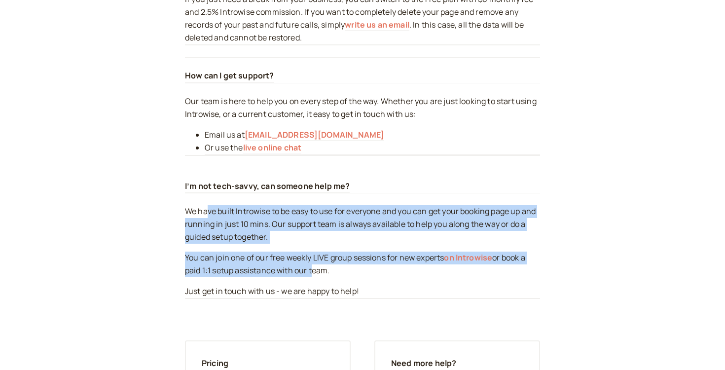
drag, startPoint x: 207, startPoint y: 212, endPoint x: 310, endPoint y: 272, distance: 119.9
click at [310, 272] on div "We have built Introwise to be easy to use for everyone and you can get your boo…" at bounding box center [362, 251] width 355 height 93
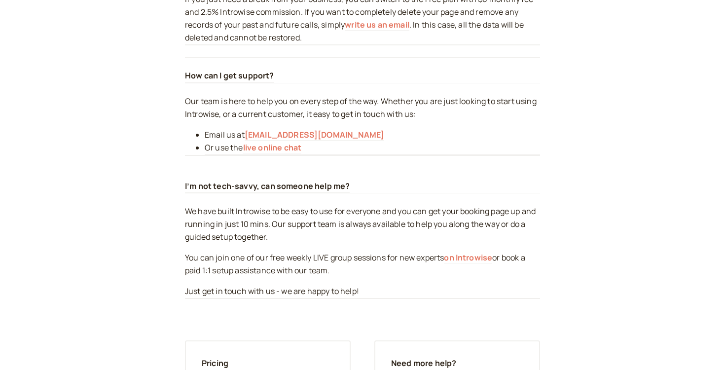
click at [318, 270] on p "You can join one of our free weekly LIVE group sessions for new experts on Intr…" at bounding box center [362, 265] width 355 height 26
click at [467, 256] on link "on Introwise" at bounding box center [468, 257] width 48 height 11
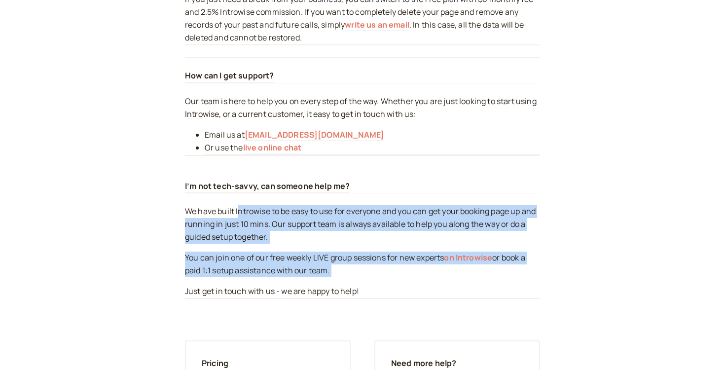
drag, startPoint x: 238, startPoint y: 212, endPoint x: 260, endPoint y: 289, distance: 79.5
click at [260, 288] on div "We have built Introwise to be easy to use for everyone and you can get your boo…" at bounding box center [362, 251] width 355 height 93
click at [278, 285] on div "We have built Introwise to be easy to use for everyone and you can get your boo…" at bounding box center [362, 251] width 355 height 93
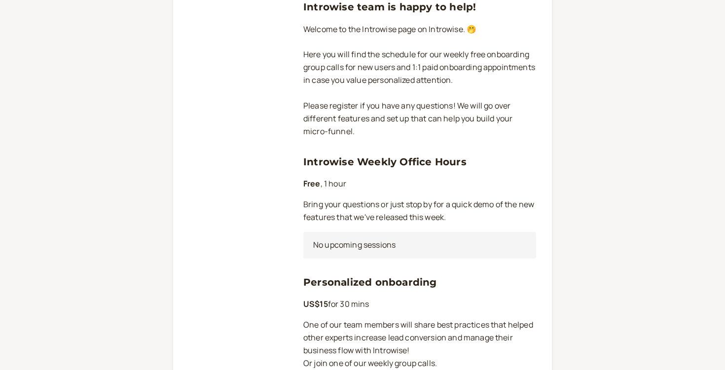
scroll to position [170, 0]
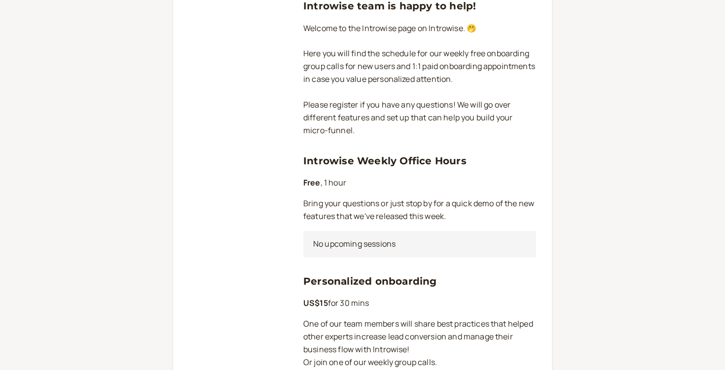
click at [441, 249] on div "No upcoming sessions" at bounding box center [420, 244] width 233 height 27
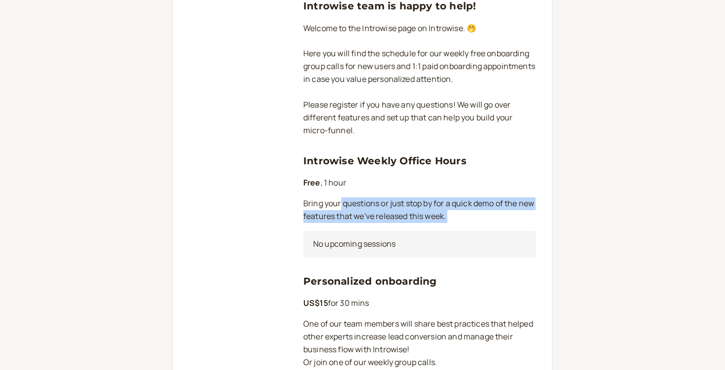
drag, startPoint x: 341, startPoint y: 210, endPoint x: 455, endPoint y: 232, distance: 116.7
click at [455, 230] on div "Introwise Weekly Office Hours Free , 1 hour Bring your questions or just stop b…" at bounding box center [420, 205] width 233 height 105
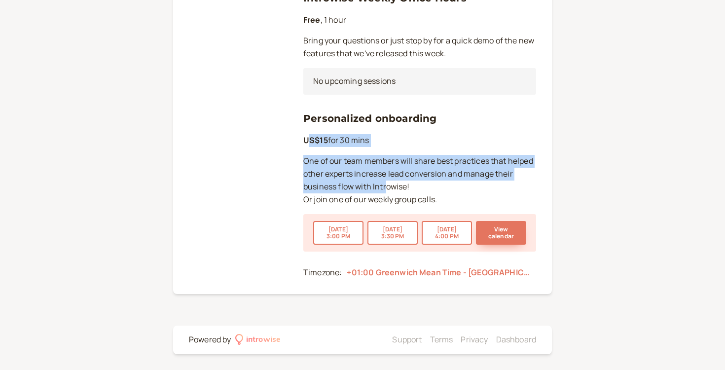
drag, startPoint x: 307, startPoint y: 141, endPoint x: 385, endPoint y: 185, distance: 89.5
click at [385, 185] on div "Personalized onboarding US$15 for 30 mins One of our team members will share be…" at bounding box center [420, 181] width 233 height 141
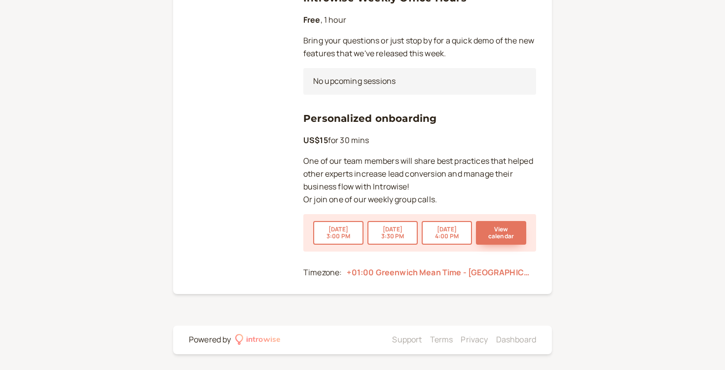
click at [387, 187] on p "One of our team members will share best practices that helped other experts inc…" at bounding box center [420, 180] width 233 height 51
click at [410, 236] on button "[DATE] 3:30 PM" at bounding box center [393, 233] width 50 height 24
